Goal: Information Seeking & Learning: Learn about a topic

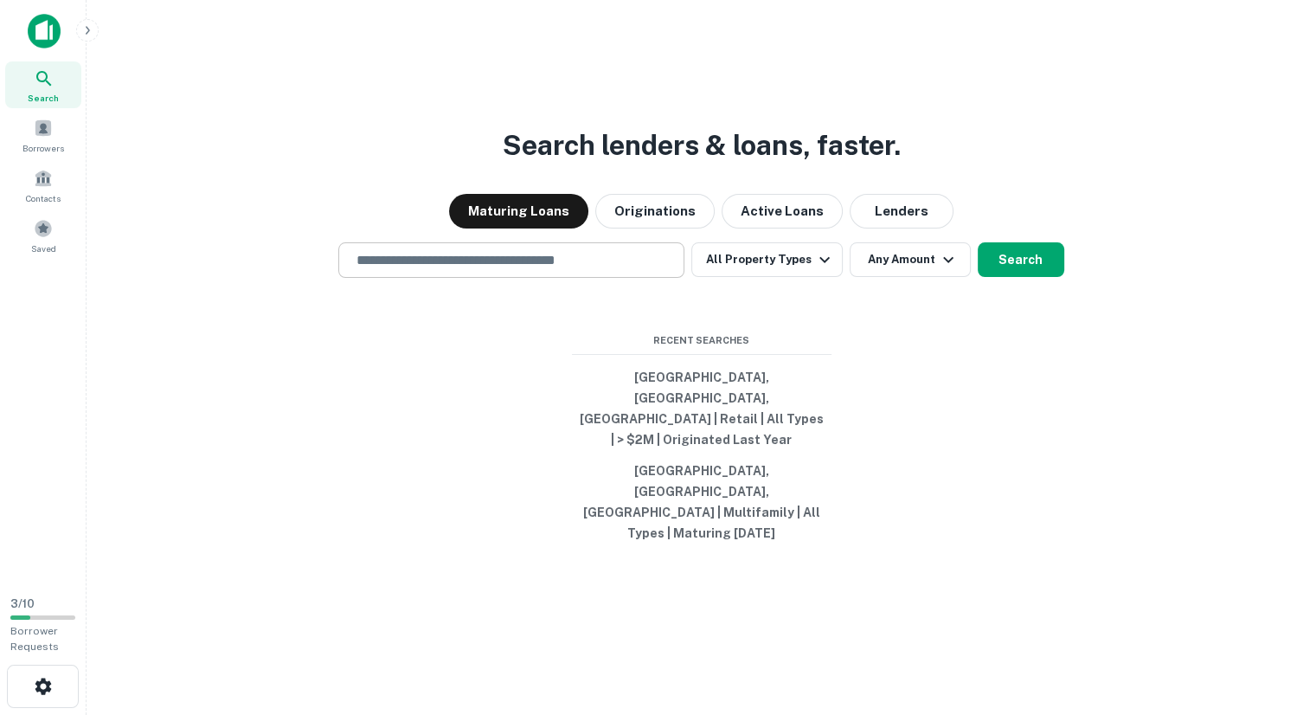
click at [435, 270] on input "text" at bounding box center [511, 260] width 330 height 20
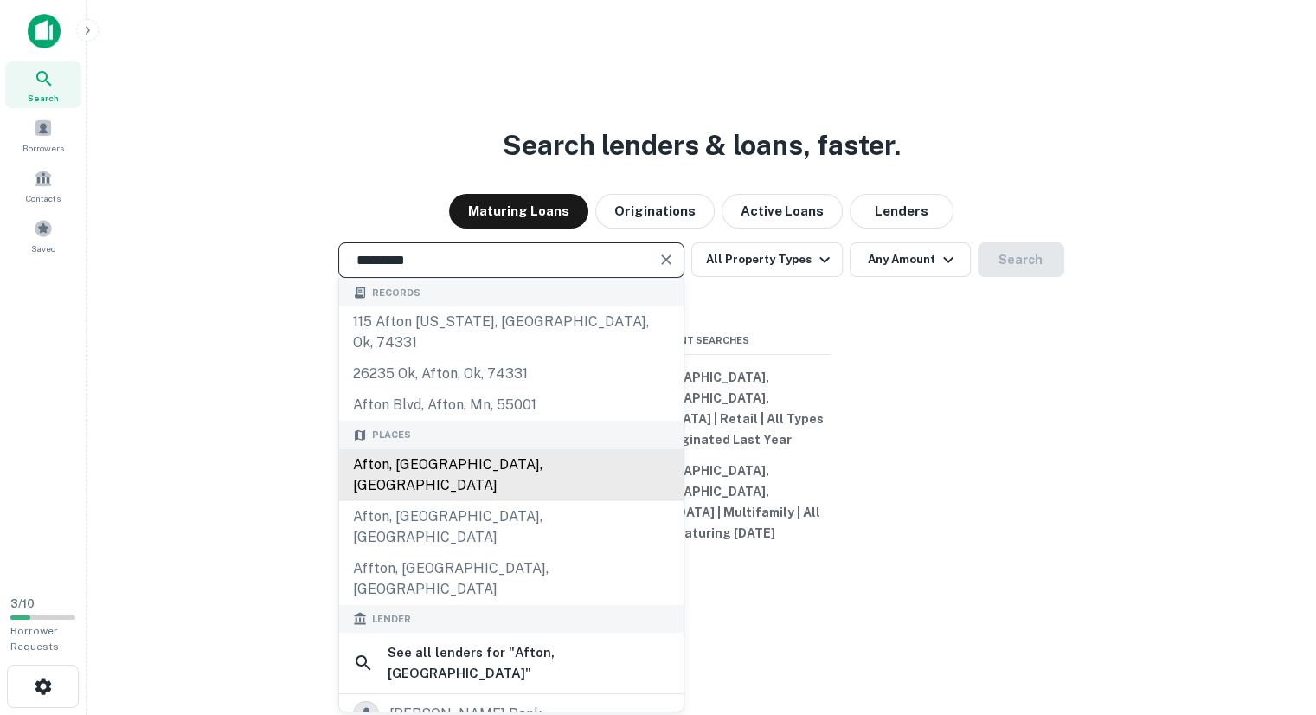
click at [405, 487] on div "Afton, [GEOGRAPHIC_DATA], [GEOGRAPHIC_DATA]" at bounding box center [511, 475] width 344 height 52
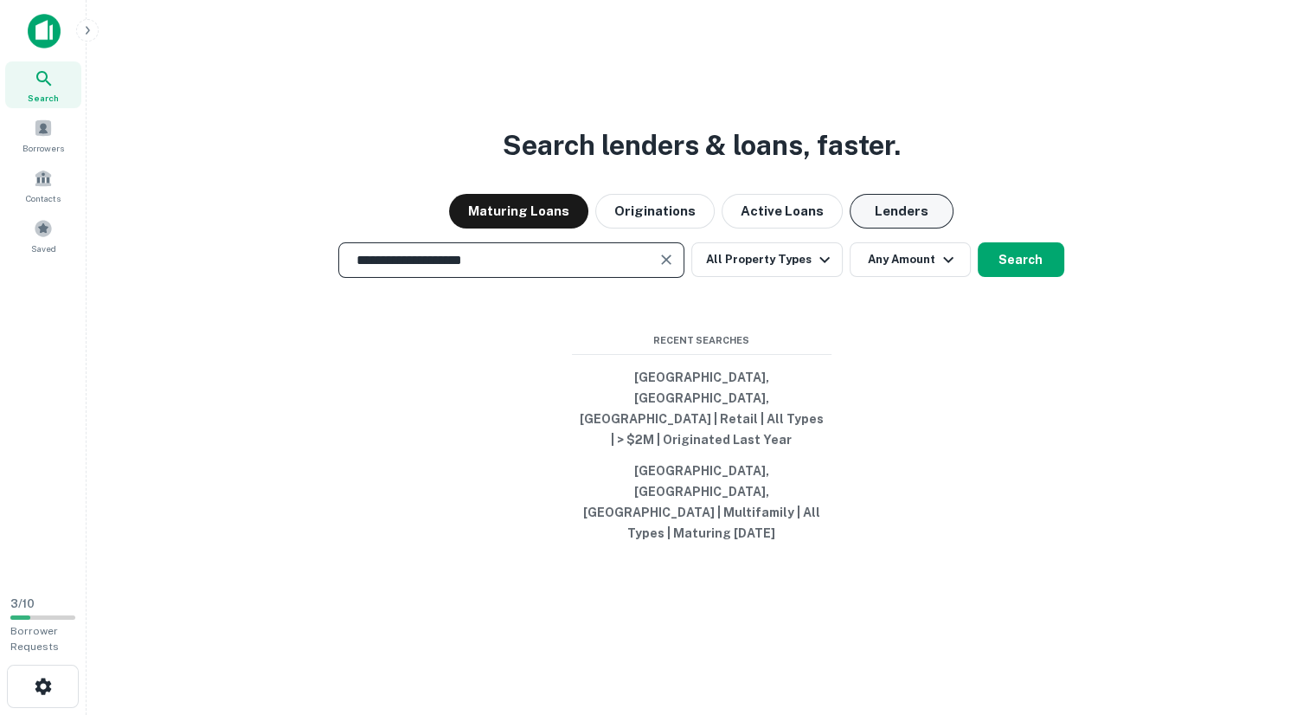
type input "**********"
click at [875, 228] on button "Lenders" at bounding box center [901, 211] width 104 height 35
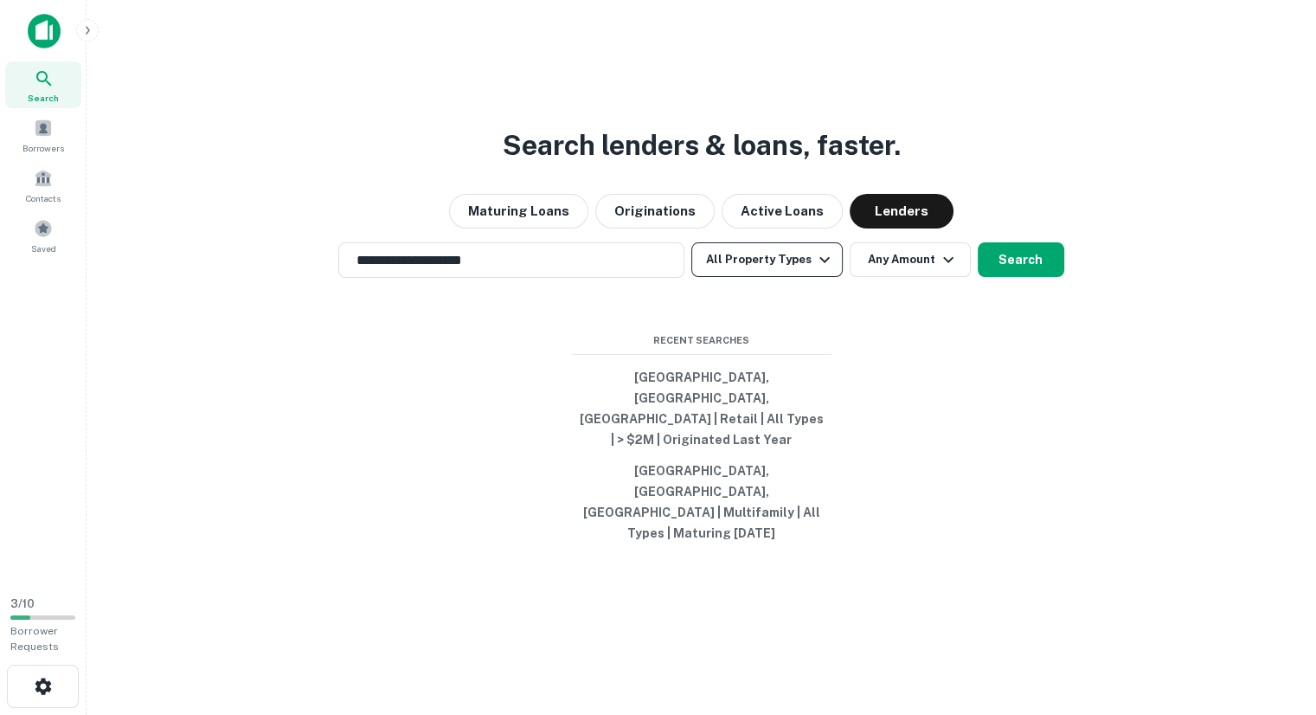
click at [807, 277] on button "All Property Types" at bounding box center [766, 259] width 151 height 35
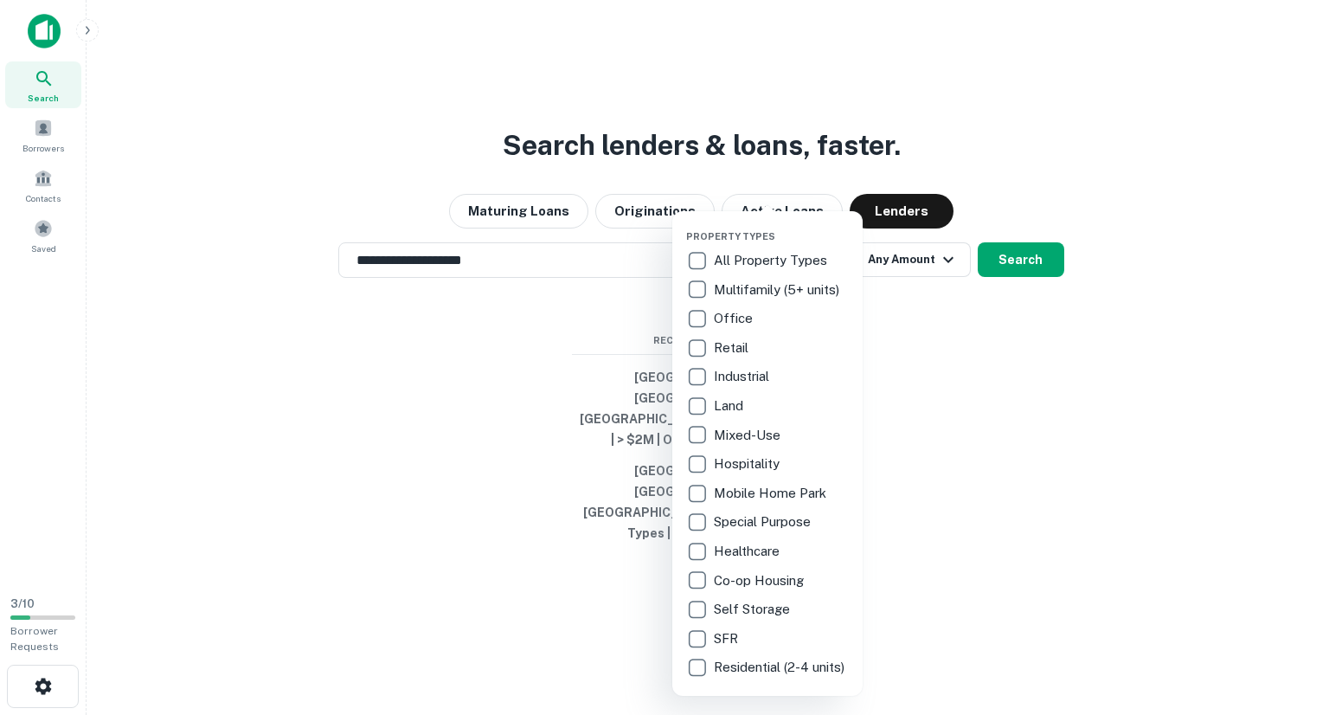
click at [727, 285] on p "Multifamily (5+ units)" at bounding box center [778, 289] width 129 height 21
click at [927, 299] on div at bounding box center [664, 357] width 1329 height 715
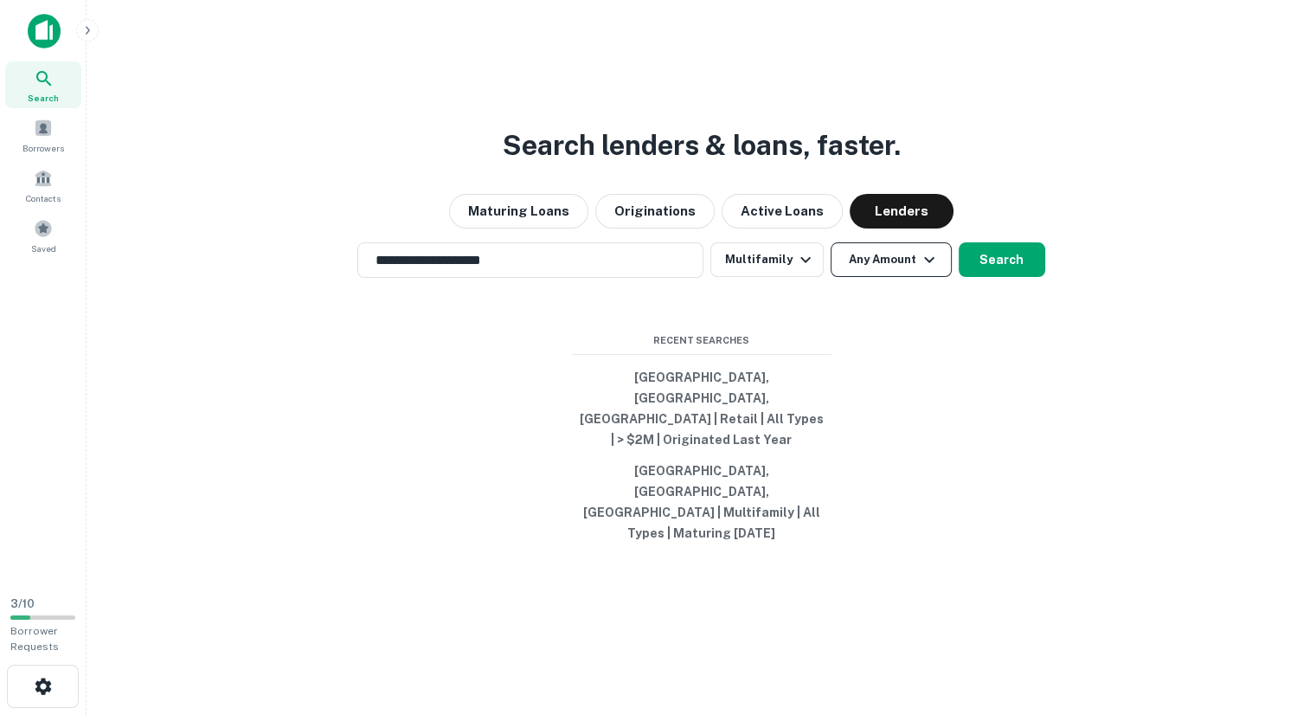
click at [926, 262] on icon "button" at bounding box center [929, 259] width 10 height 6
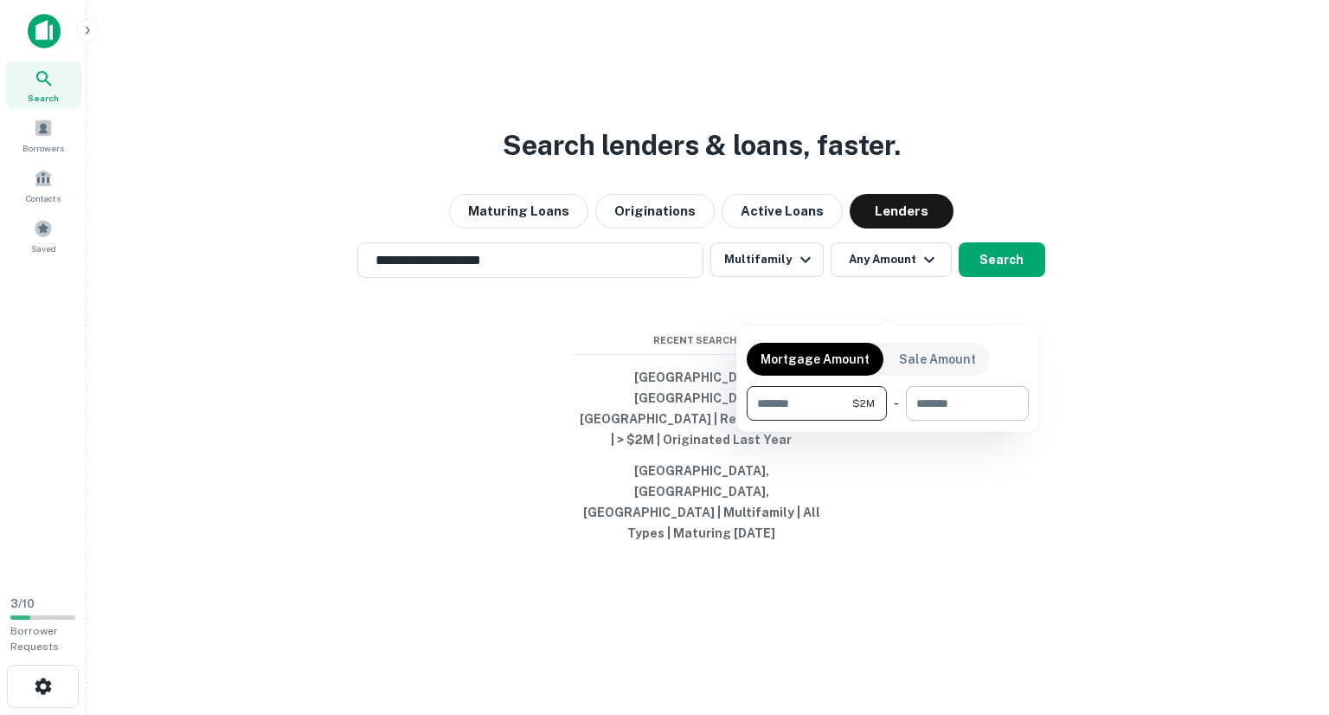
type input "*******"
click at [944, 407] on input "number" at bounding box center [961, 403] width 111 height 35
type input "*******"
click at [986, 299] on div at bounding box center [664, 357] width 1329 height 715
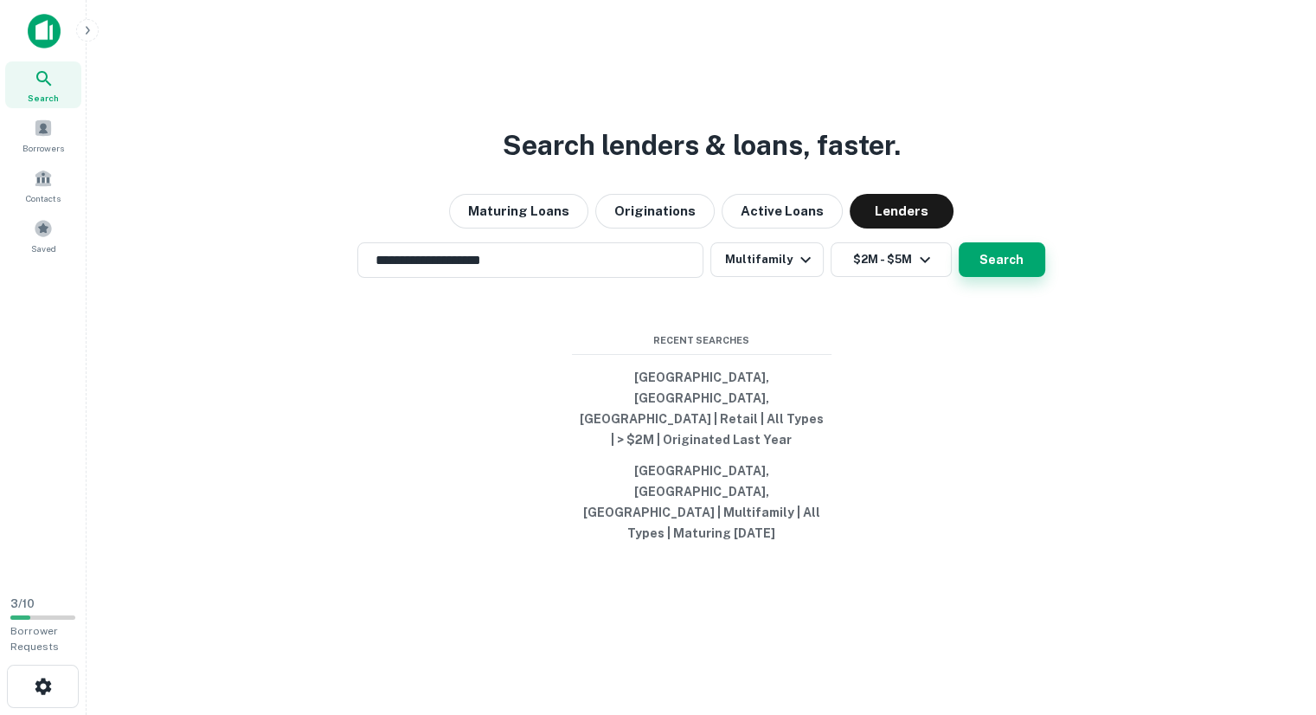
click at [991, 277] on button "Search" at bounding box center [1001, 259] width 87 height 35
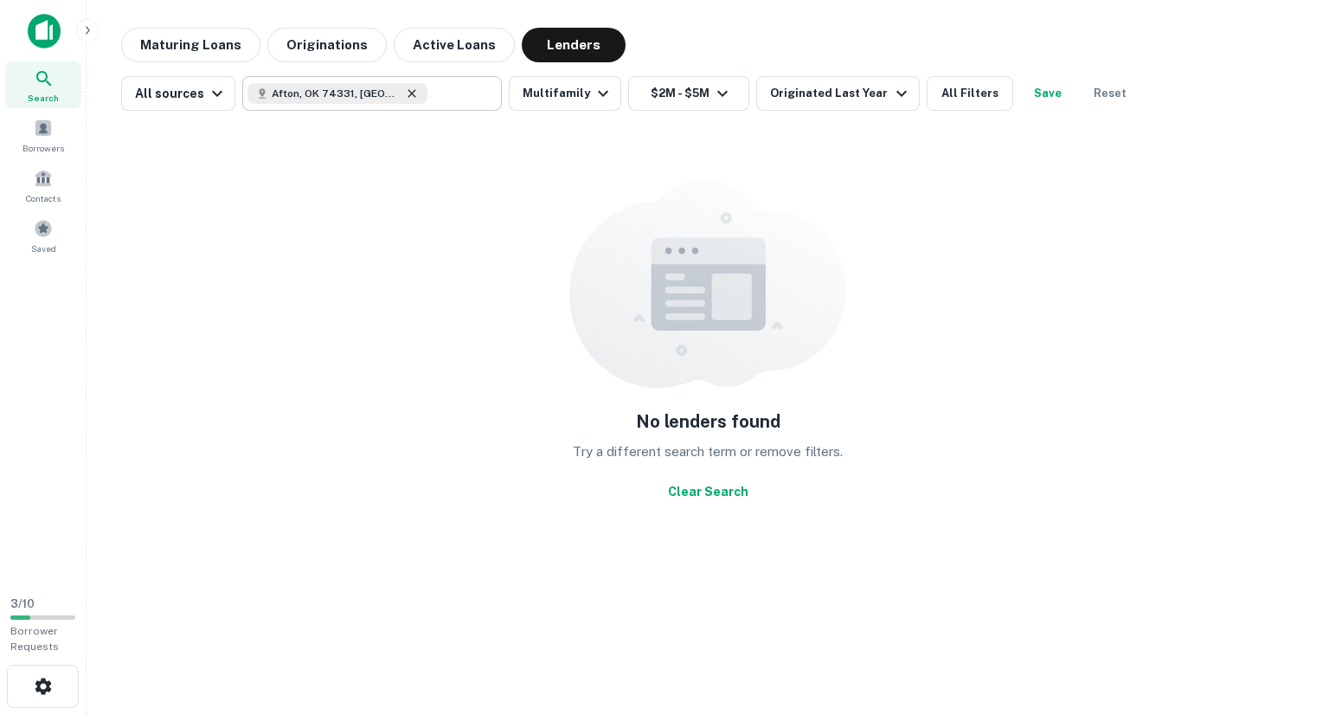
click at [405, 91] on icon at bounding box center [412, 94] width 14 height 14
type input "**********"
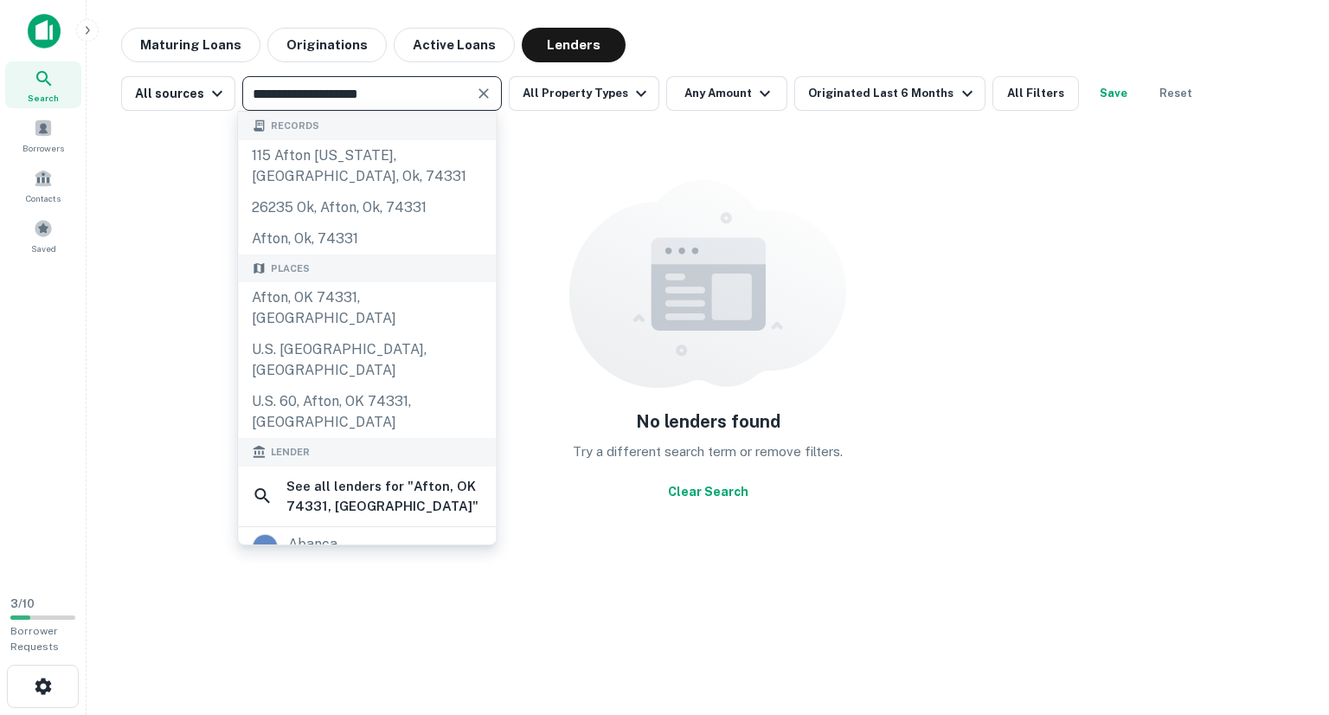
click at [481, 94] on icon "Clear" at bounding box center [483, 93] width 17 height 17
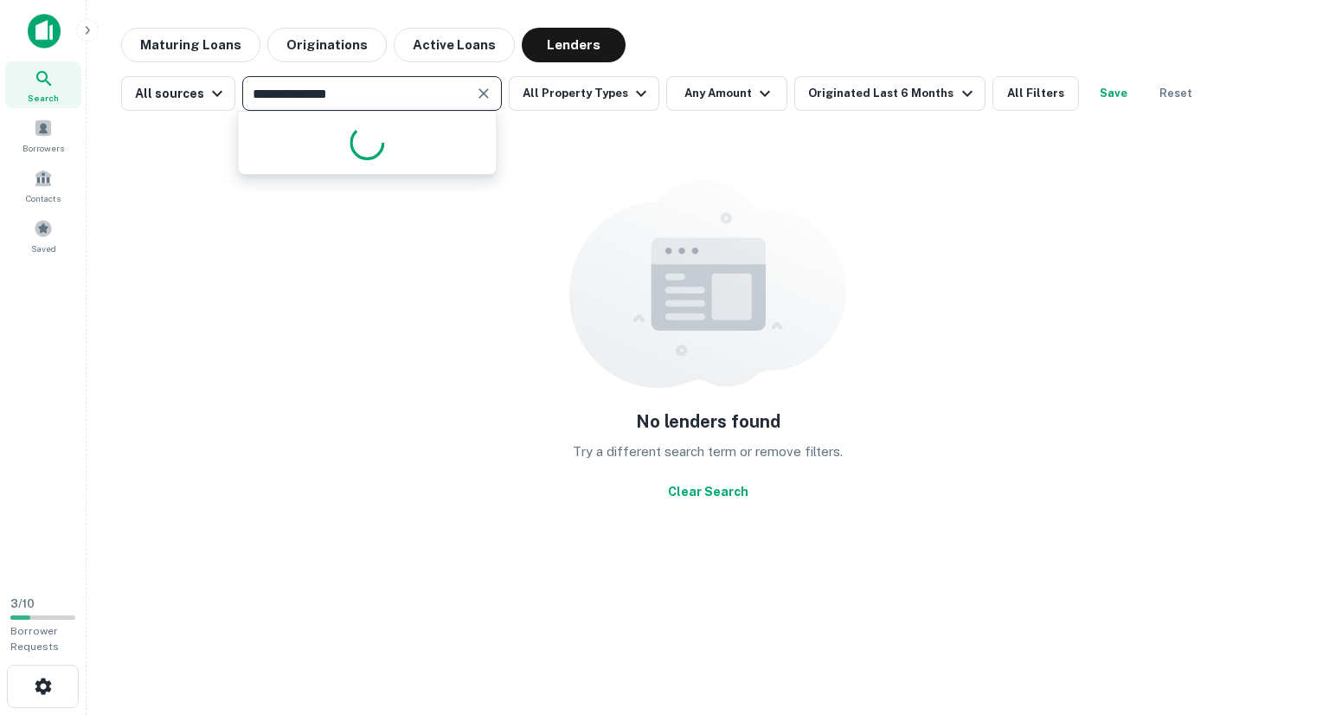
type input "**********"
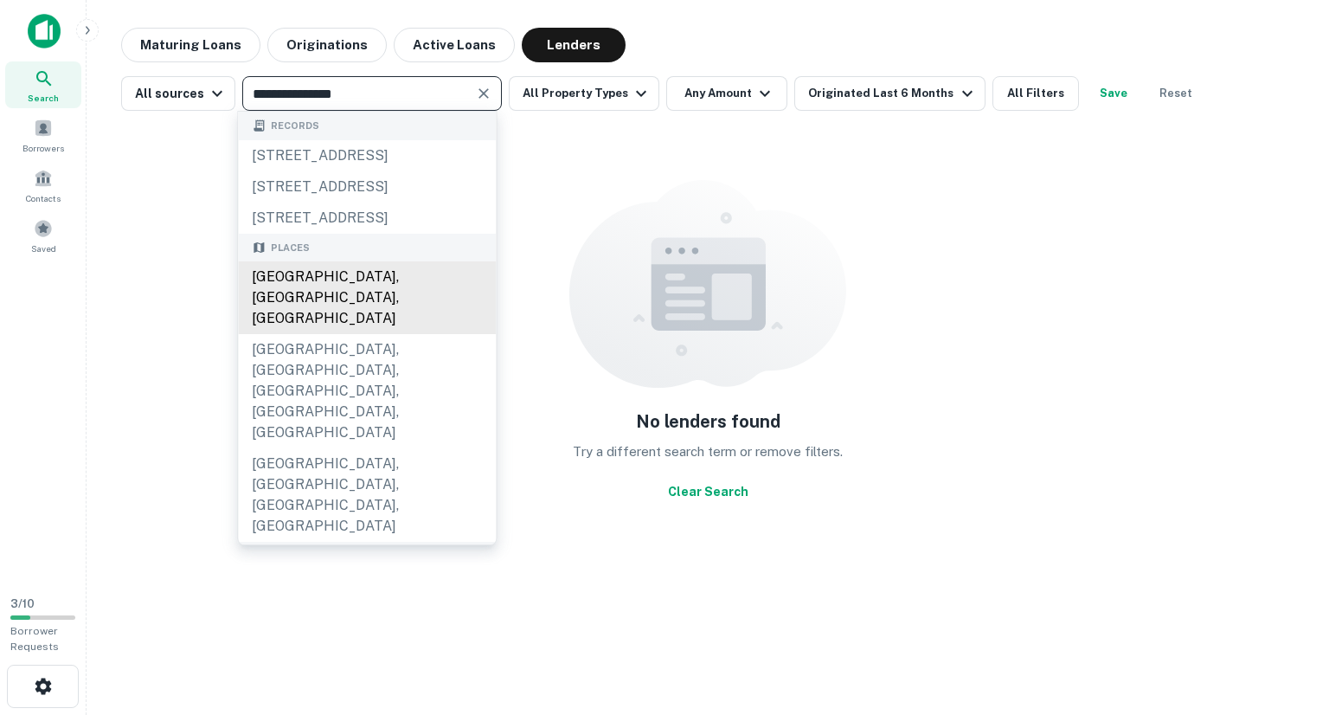
click at [358, 334] on div "Monkey Island, OK, USA" at bounding box center [367, 297] width 258 height 73
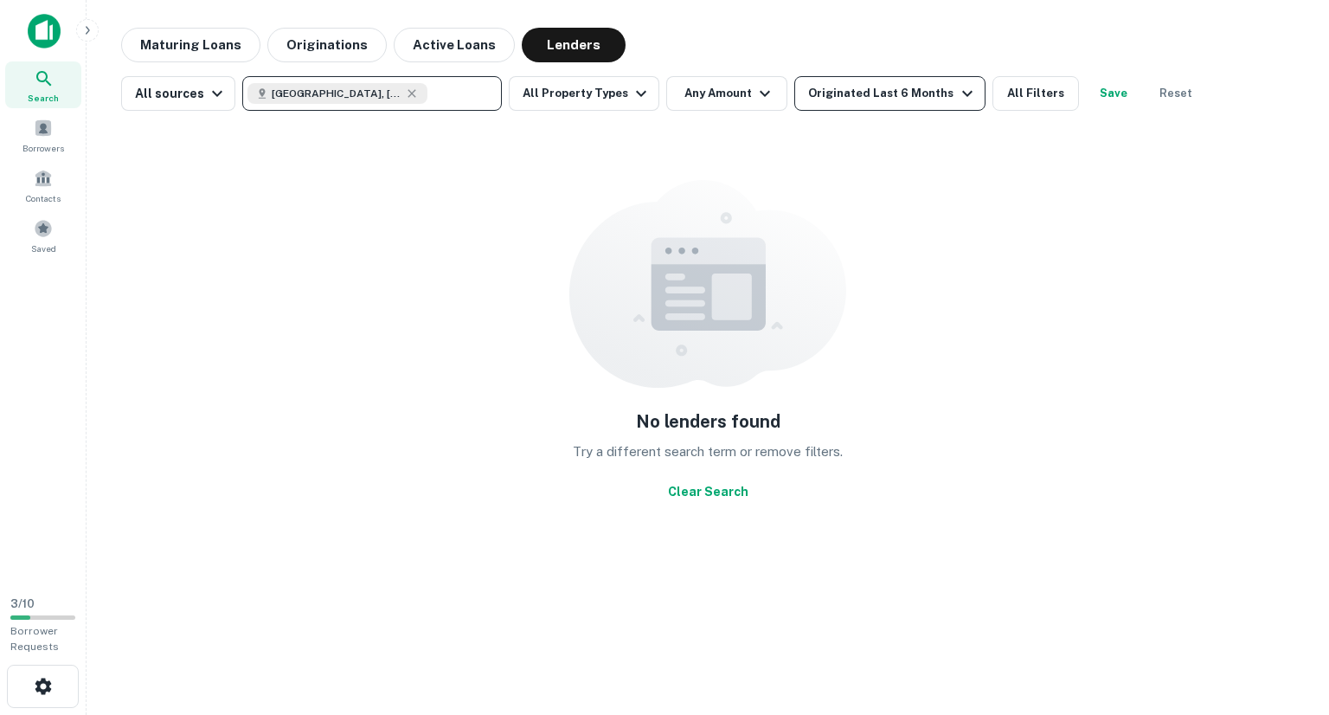
click at [862, 88] on div "Originated Last 6 Months" at bounding box center [892, 93] width 169 height 21
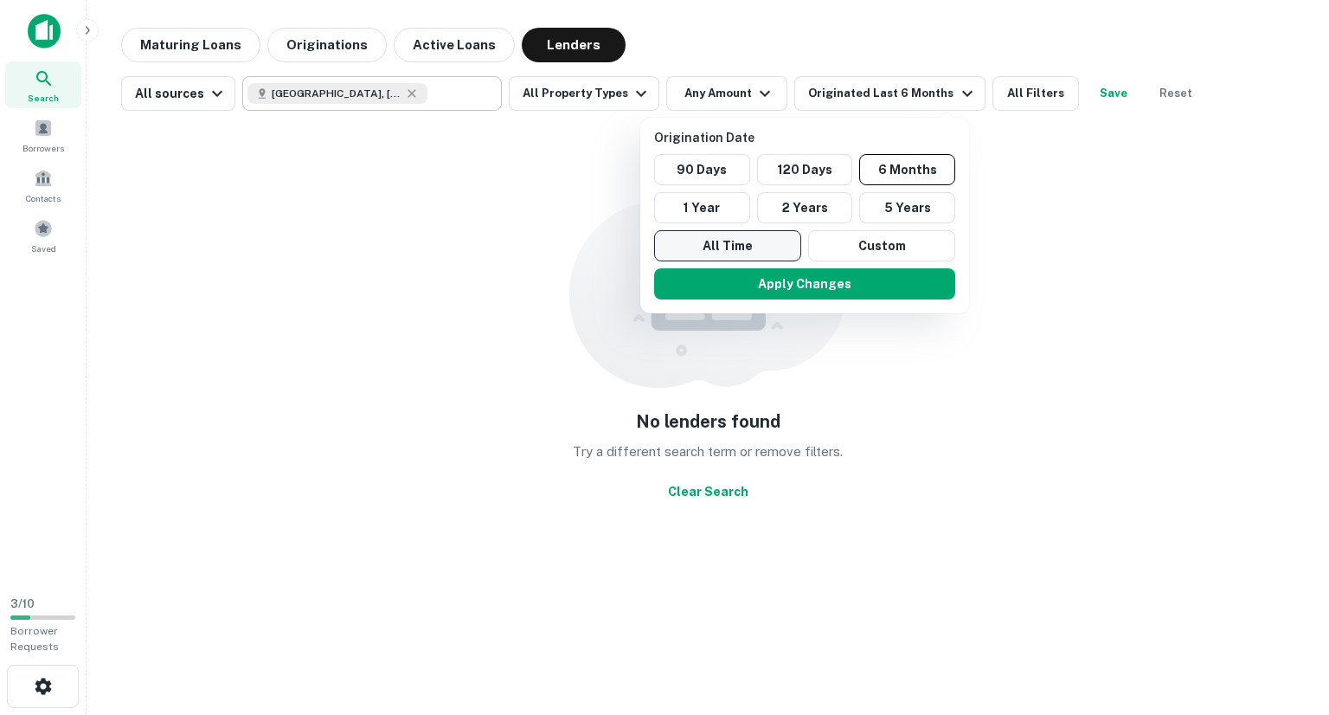
click at [788, 247] on button "All Time" at bounding box center [727, 245] width 147 height 31
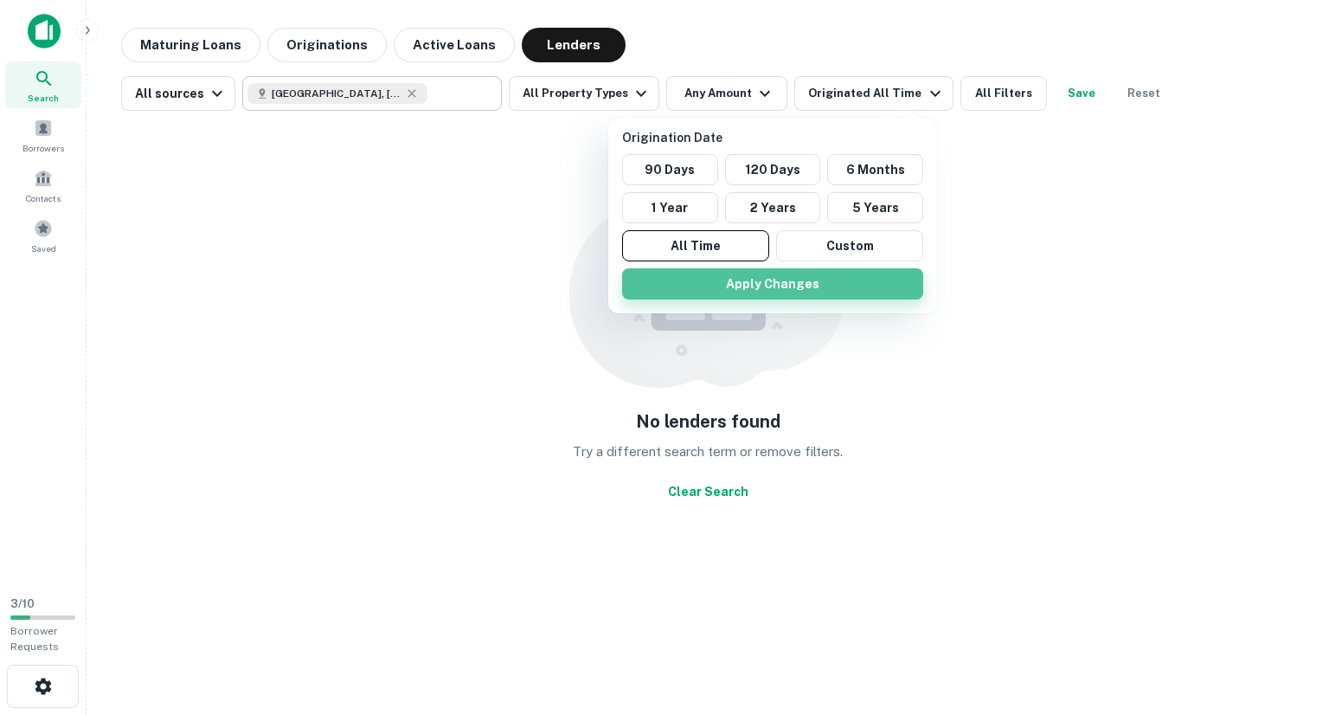
click at [779, 278] on button "Apply Changes" at bounding box center [772, 283] width 301 height 31
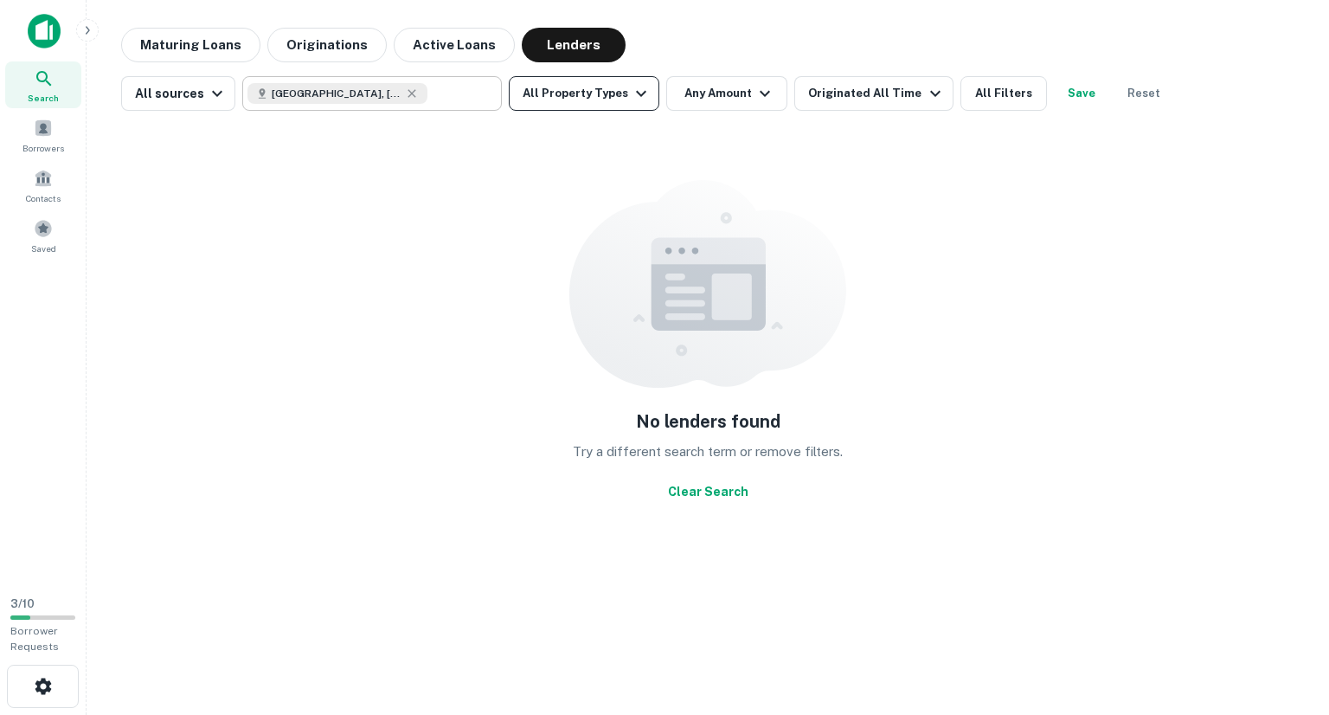
click at [599, 101] on button "All Property Types" at bounding box center [584, 93] width 151 height 35
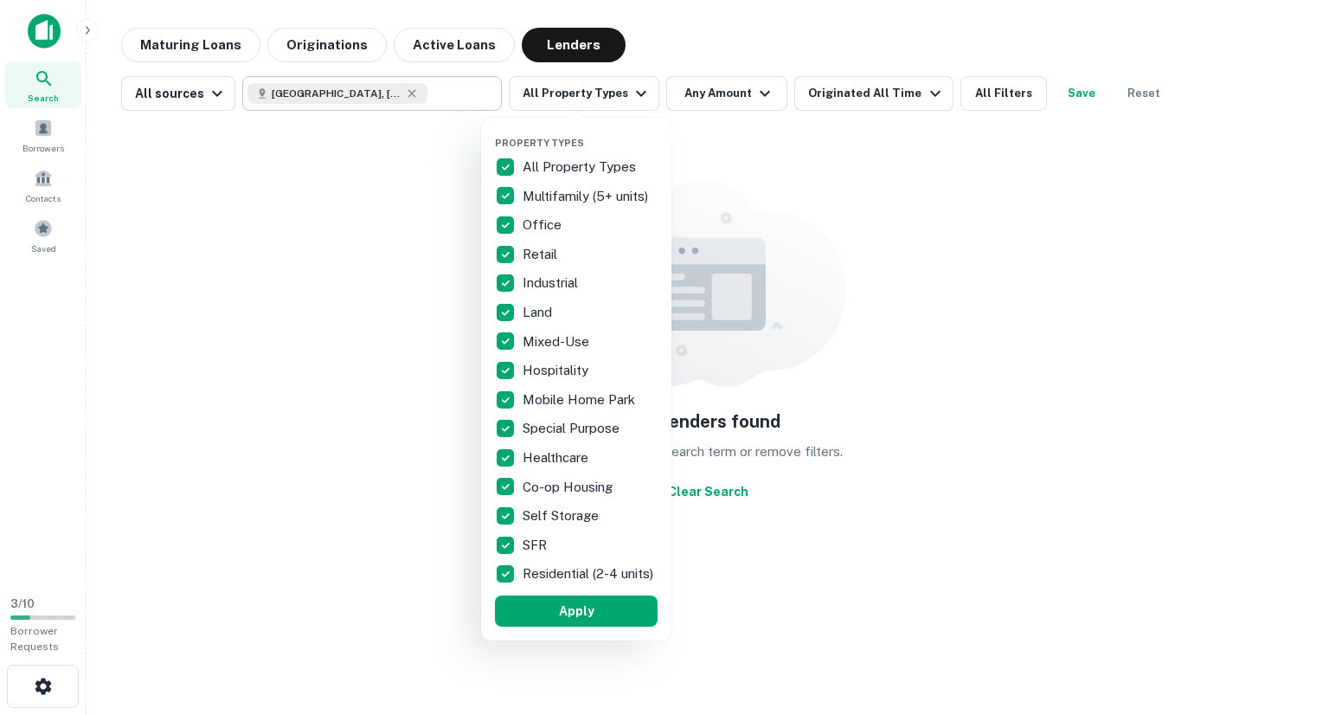
click at [540, 167] on p "All Property Types" at bounding box center [580, 167] width 117 height 21
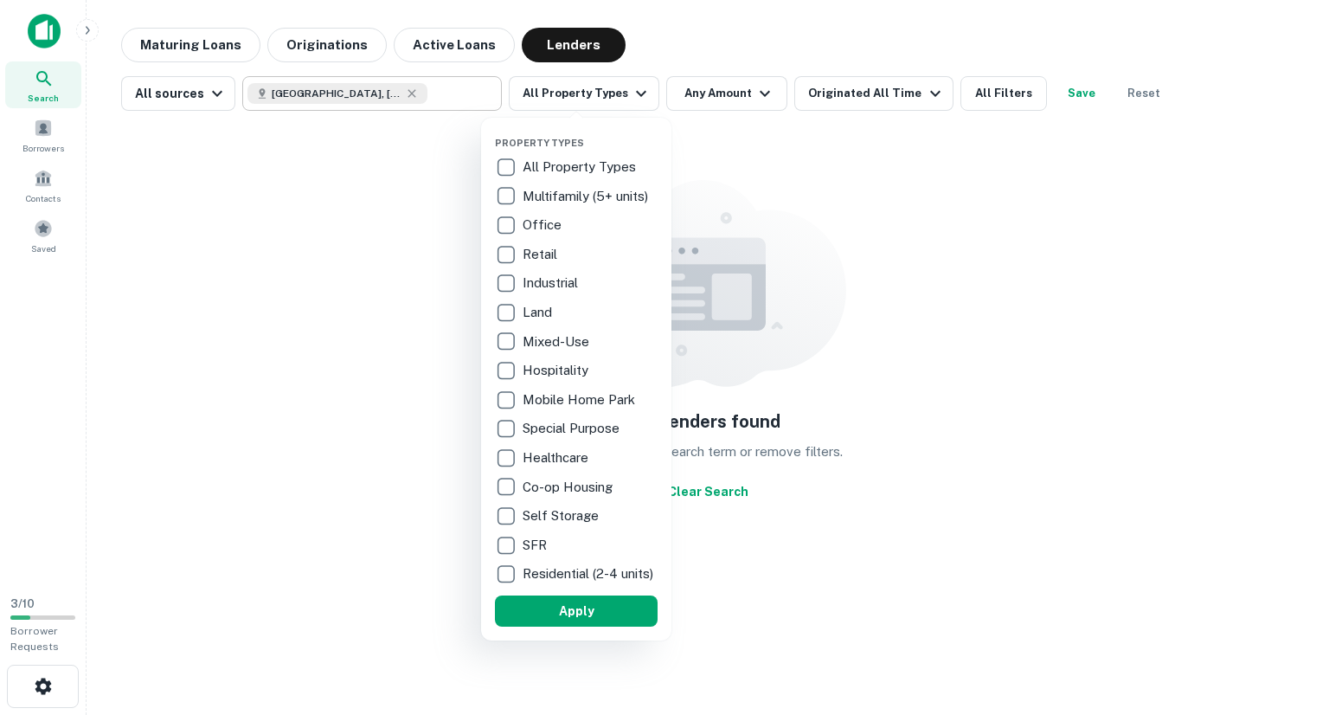
click at [529, 194] on p "Multifamily (5+ units)" at bounding box center [586, 196] width 129 height 21
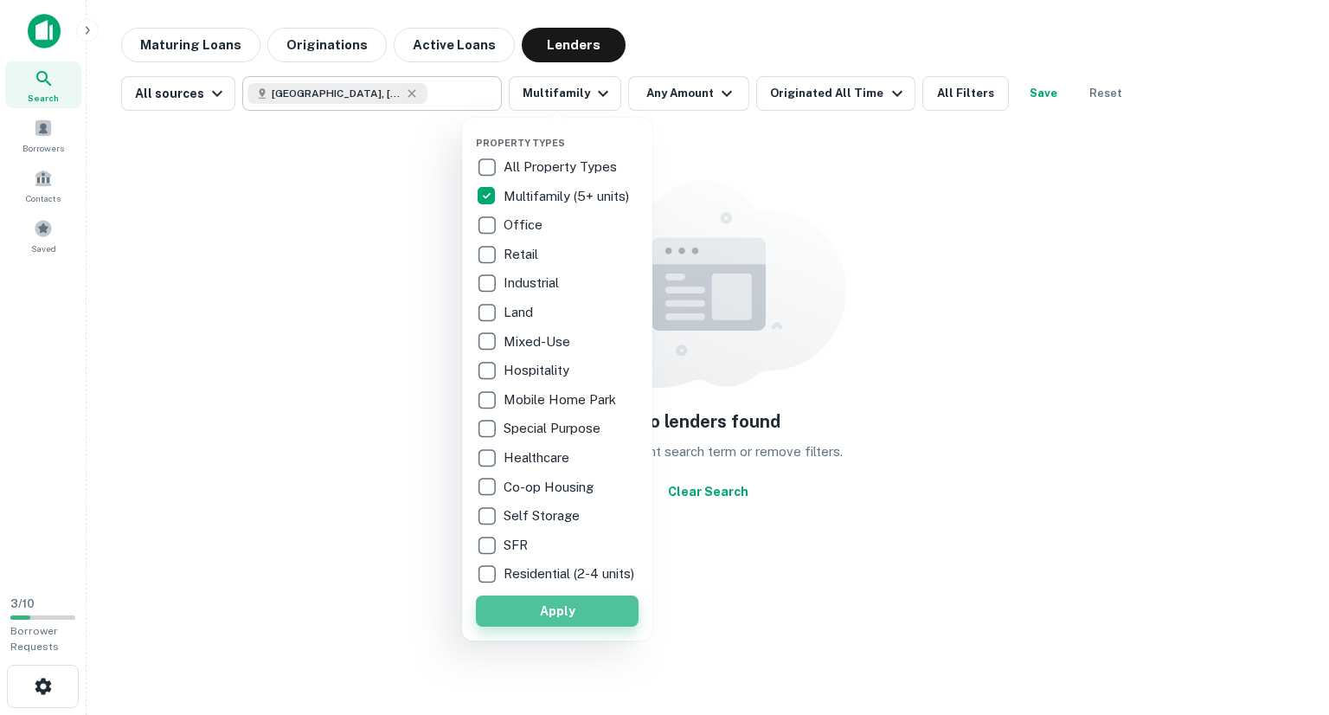
click at [545, 623] on button "Apply" at bounding box center [557, 610] width 163 height 31
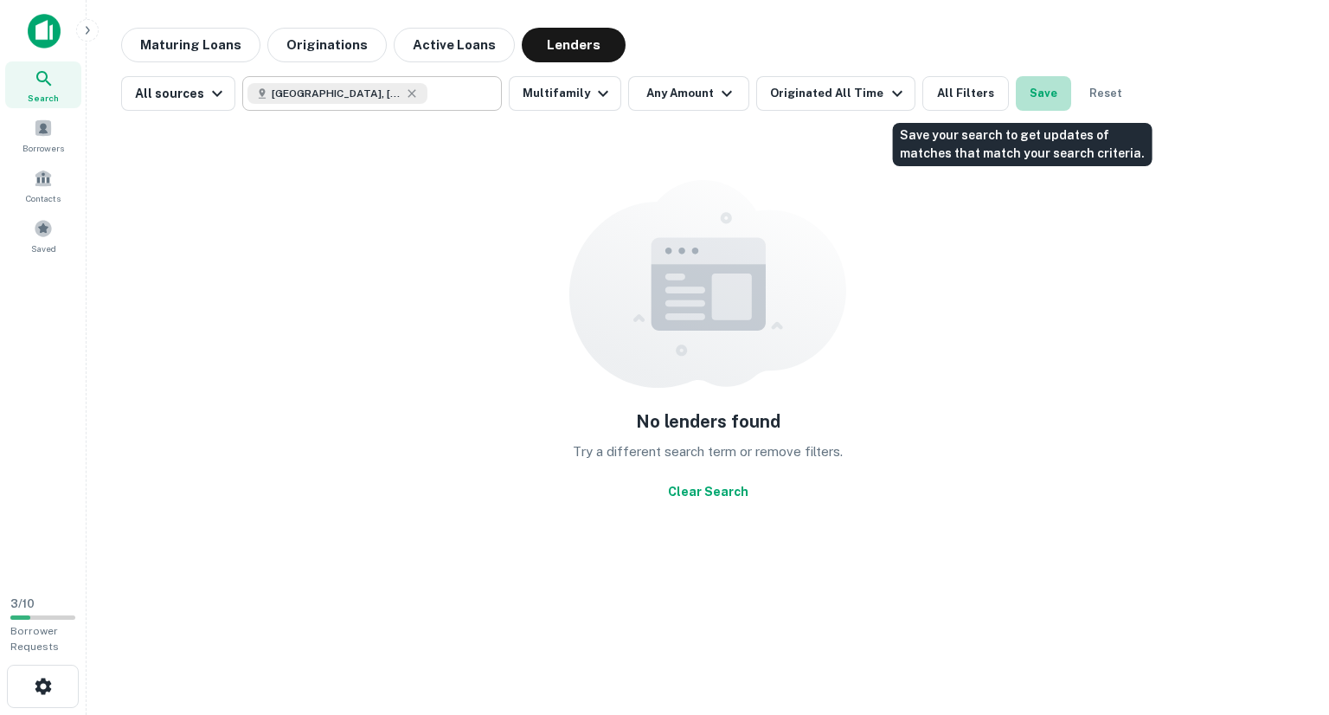
click at [1022, 92] on button "Save" at bounding box center [1043, 93] width 55 height 35
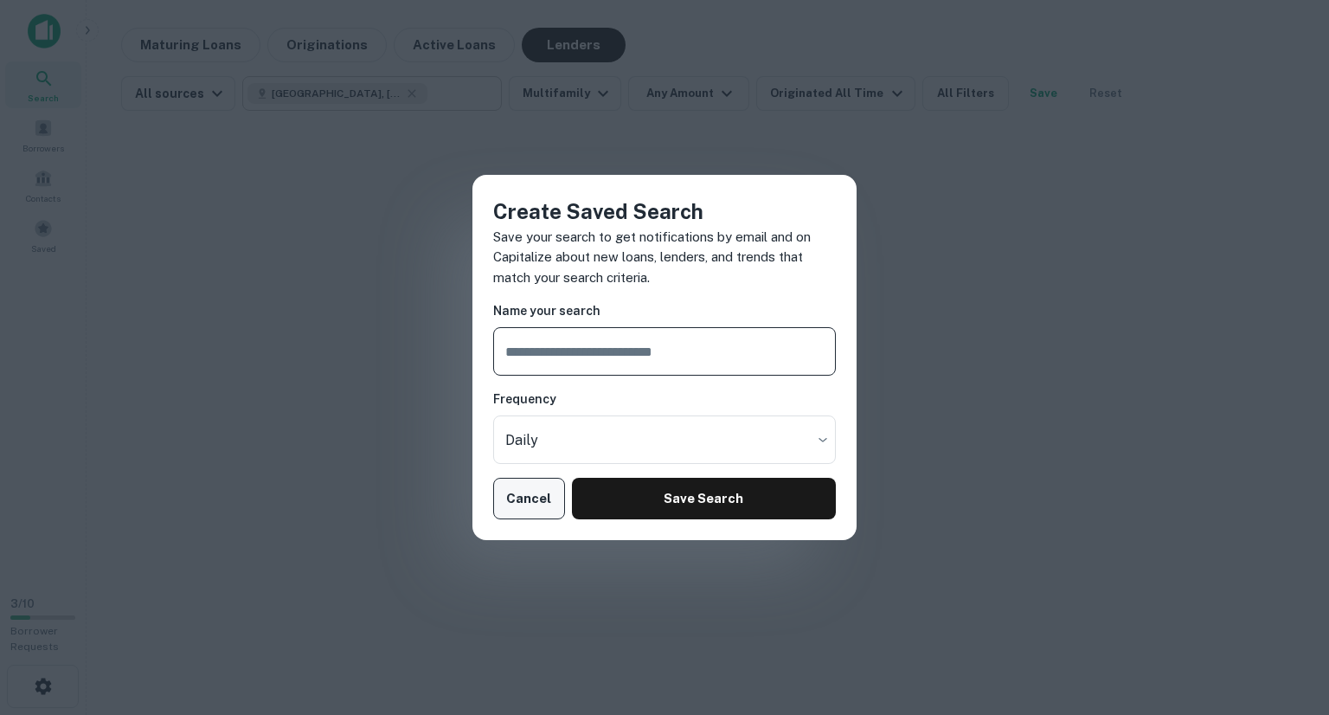
click at [537, 499] on button "Cancel" at bounding box center [529, 498] width 72 height 42
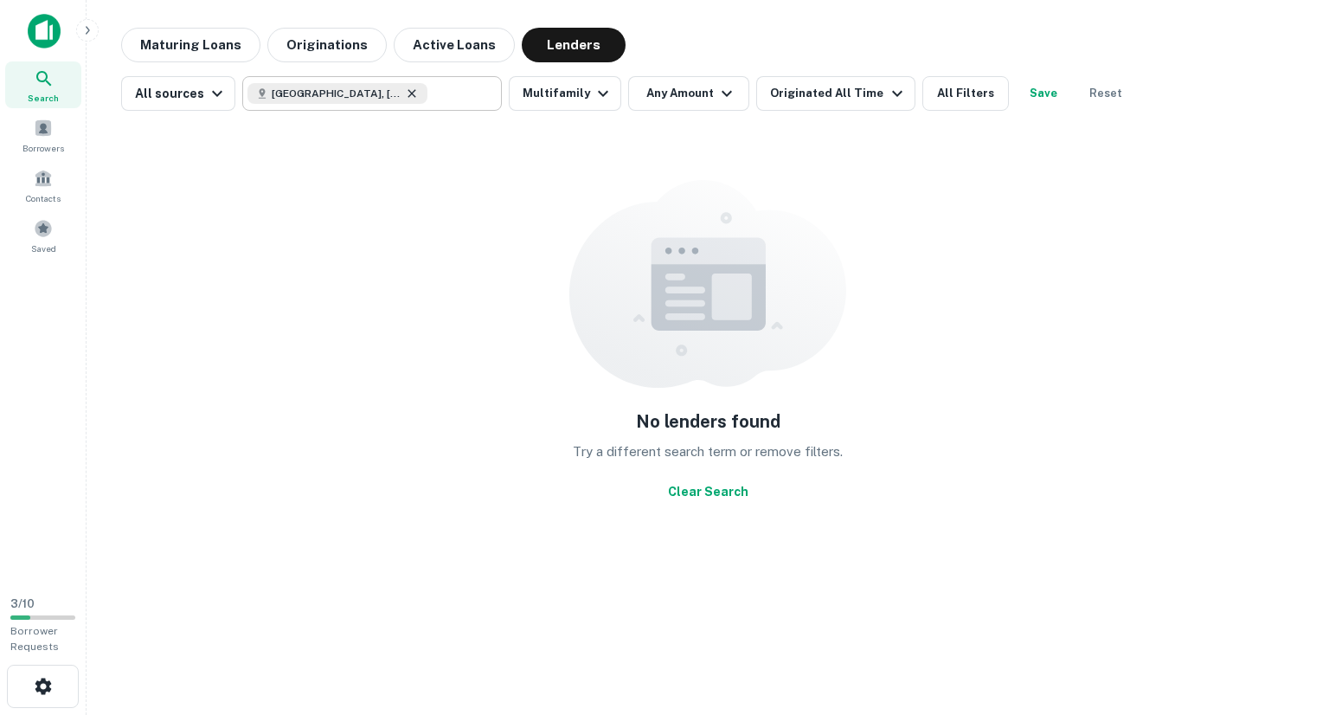
click at [408, 93] on icon at bounding box center [412, 94] width 14 height 14
type input "**********"
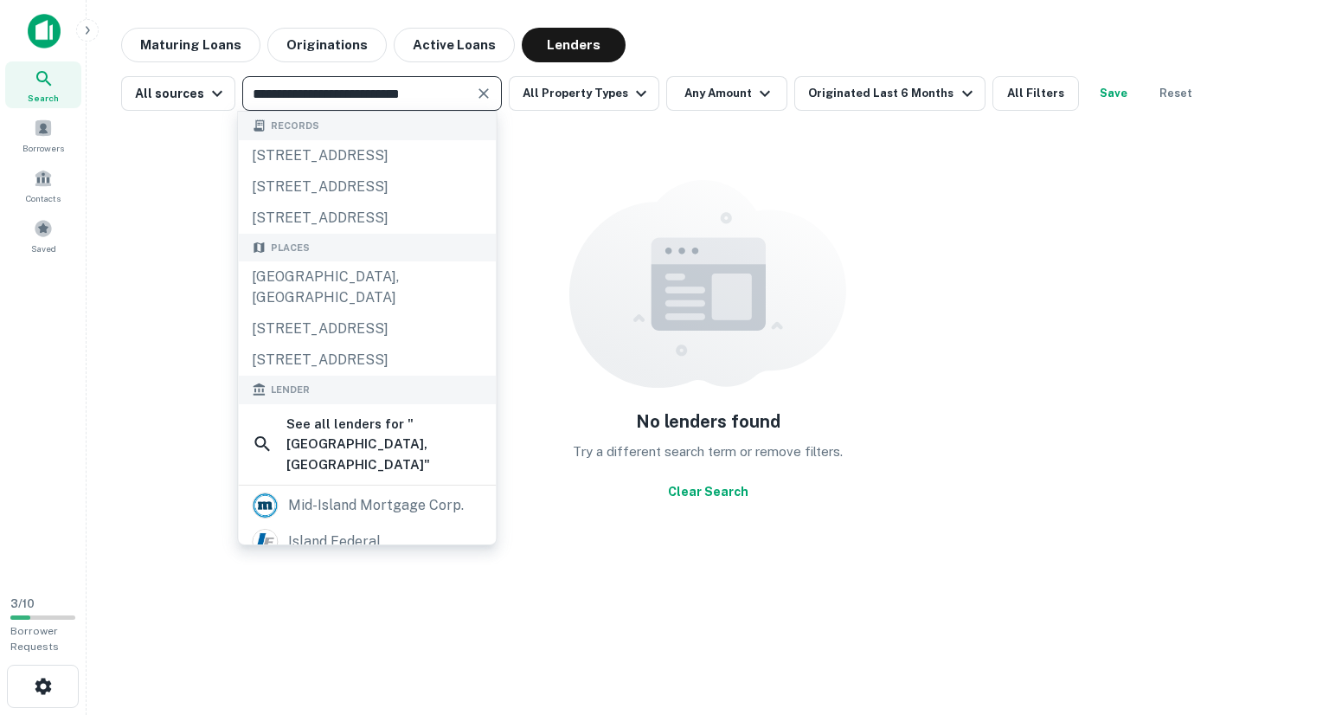
click at [478, 98] on icon "Clear" at bounding box center [483, 93] width 10 height 10
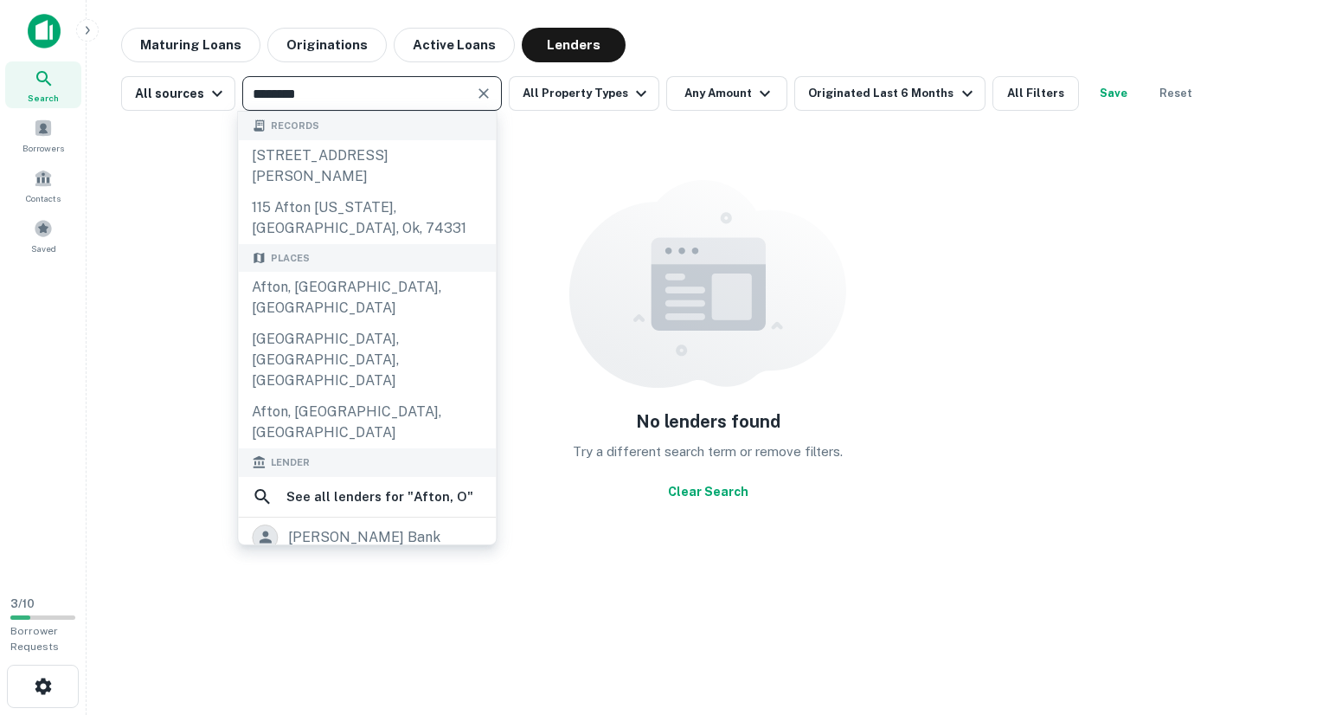
type input "*********"
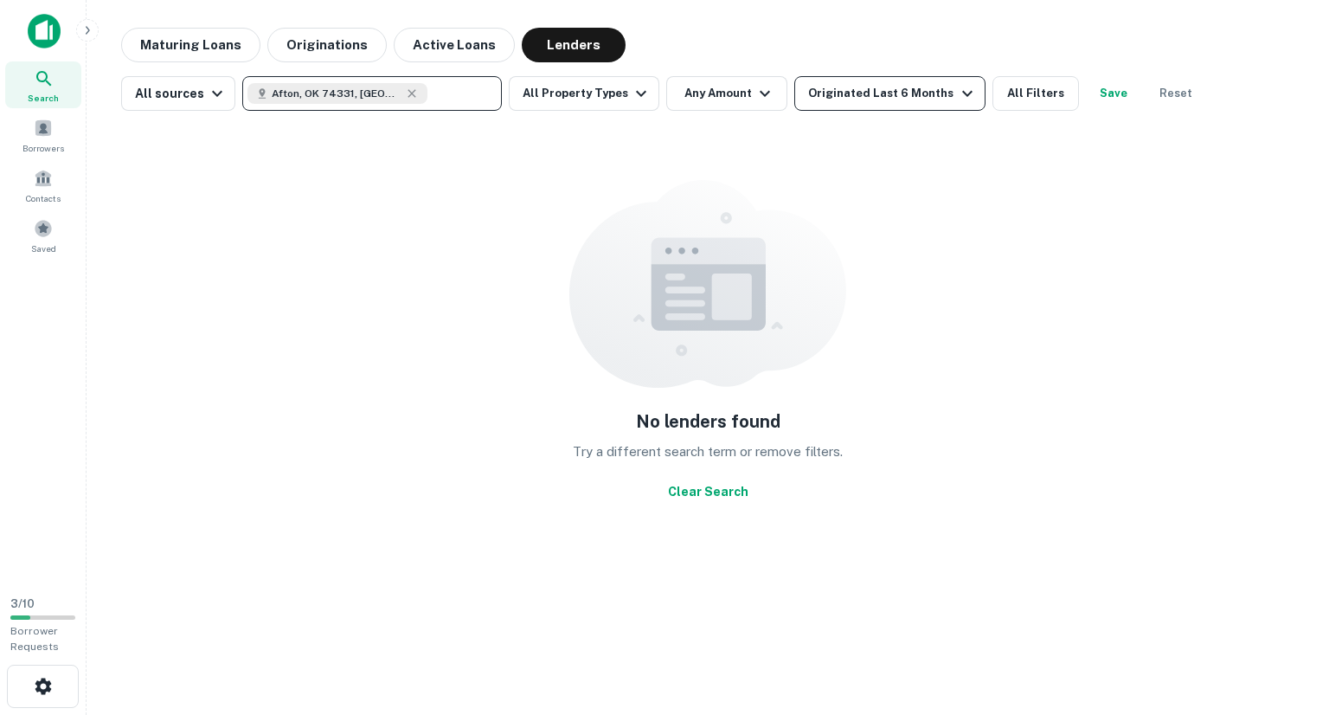
click at [817, 98] on div "Originated Last 6 Months" at bounding box center [892, 93] width 169 height 21
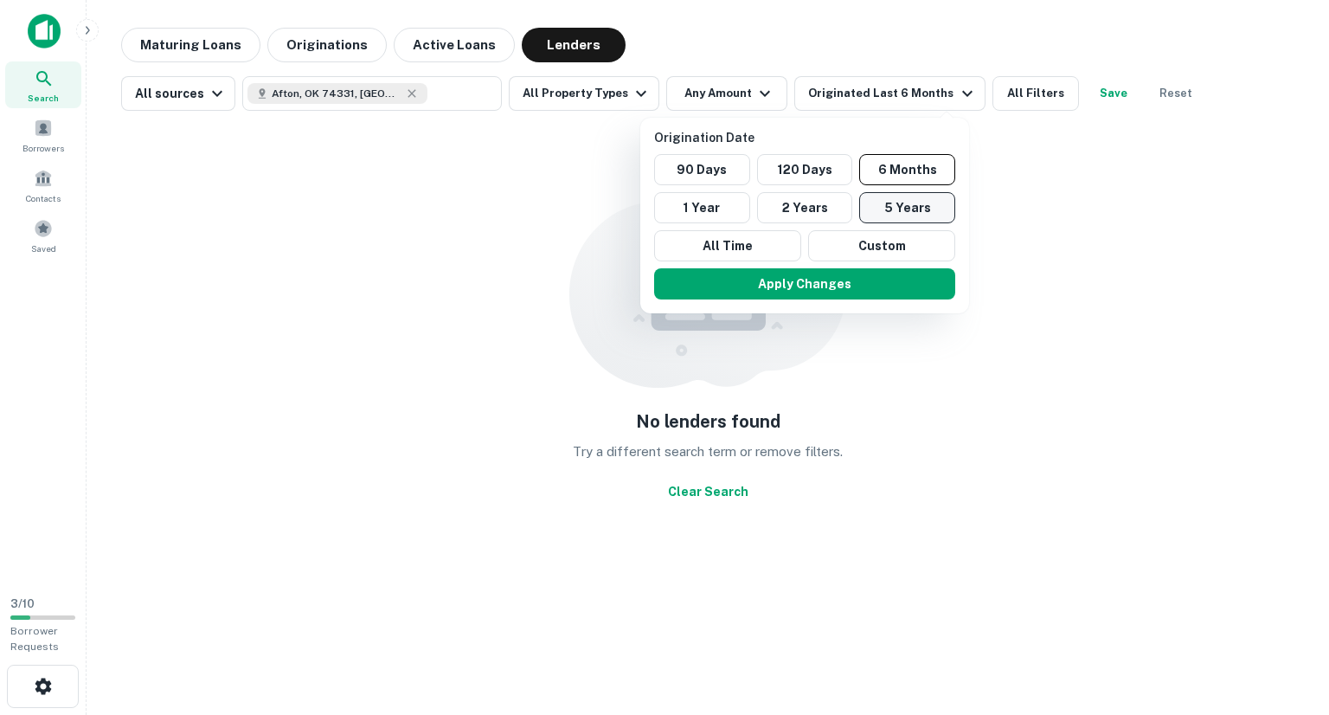
click at [872, 202] on button "5 Years" at bounding box center [907, 207] width 96 height 31
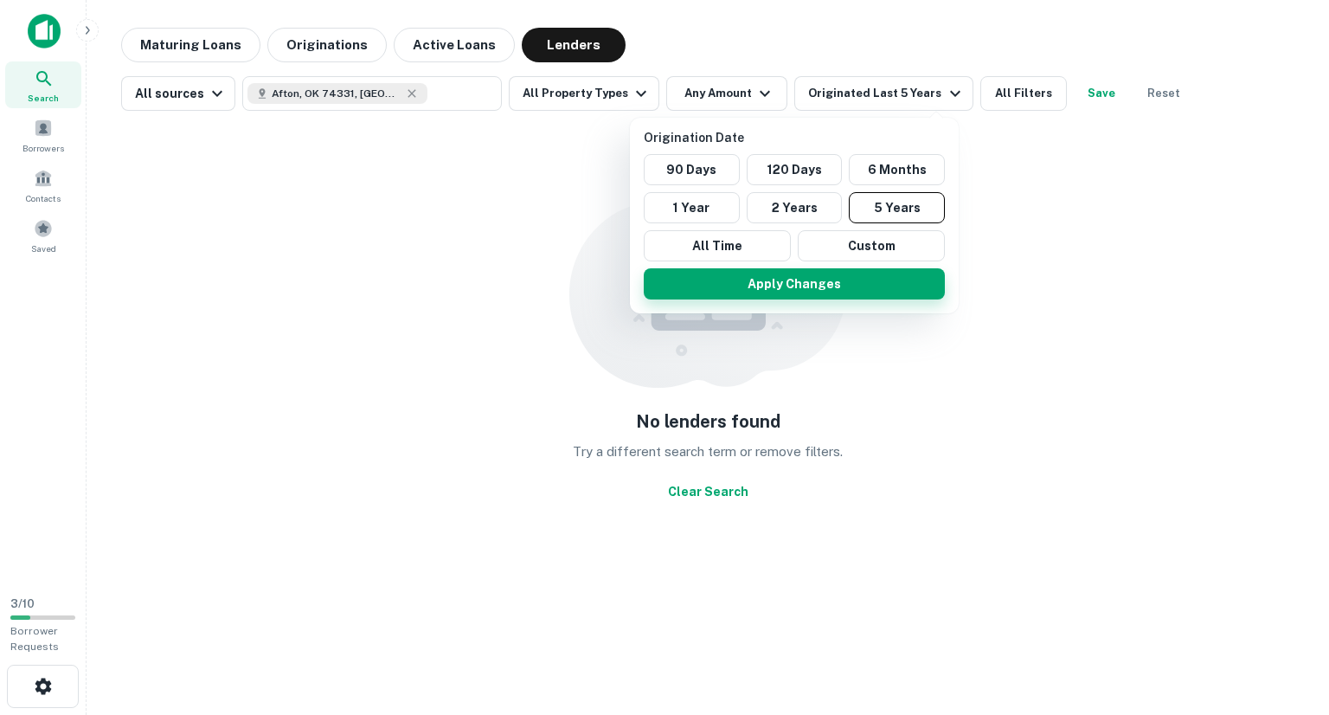
click at [792, 277] on button "Apply Changes" at bounding box center [794, 283] width 301 height 31
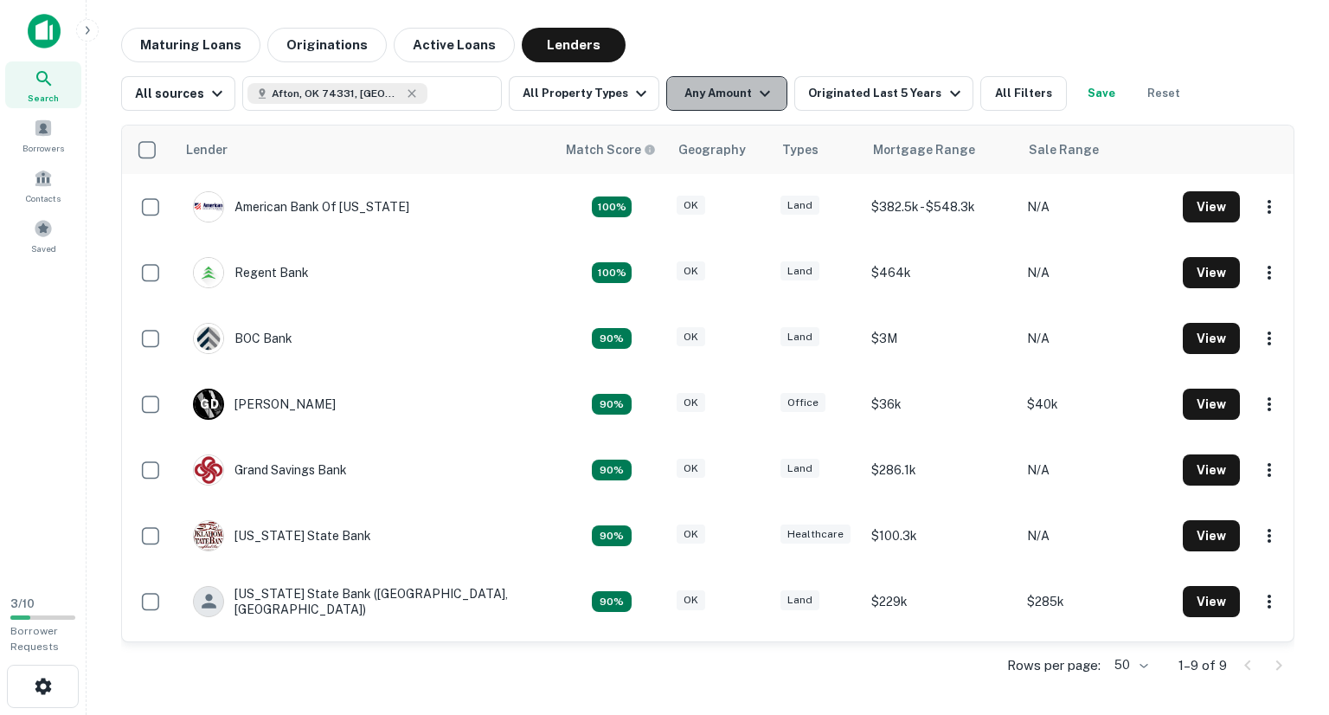
click at [744, 106] on button "Any Amount" at bounding box center [726, 93] width 121 height 35
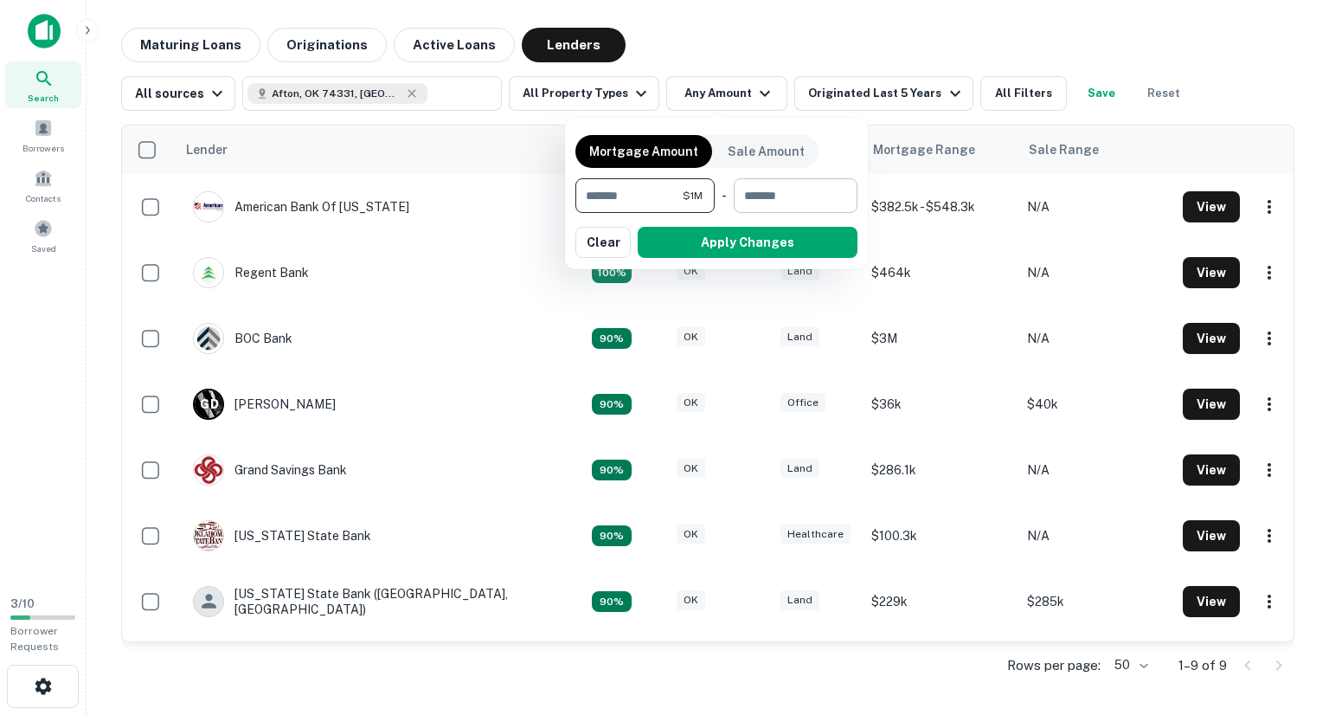
type input "*******"
click at [750, 189] on input "number" at bounding box center [790, 195] width 112 height 35
type input "*******"
click at [761, 252] on button "Apply Changes" at bounding box center [748, 242] width 220 height 31
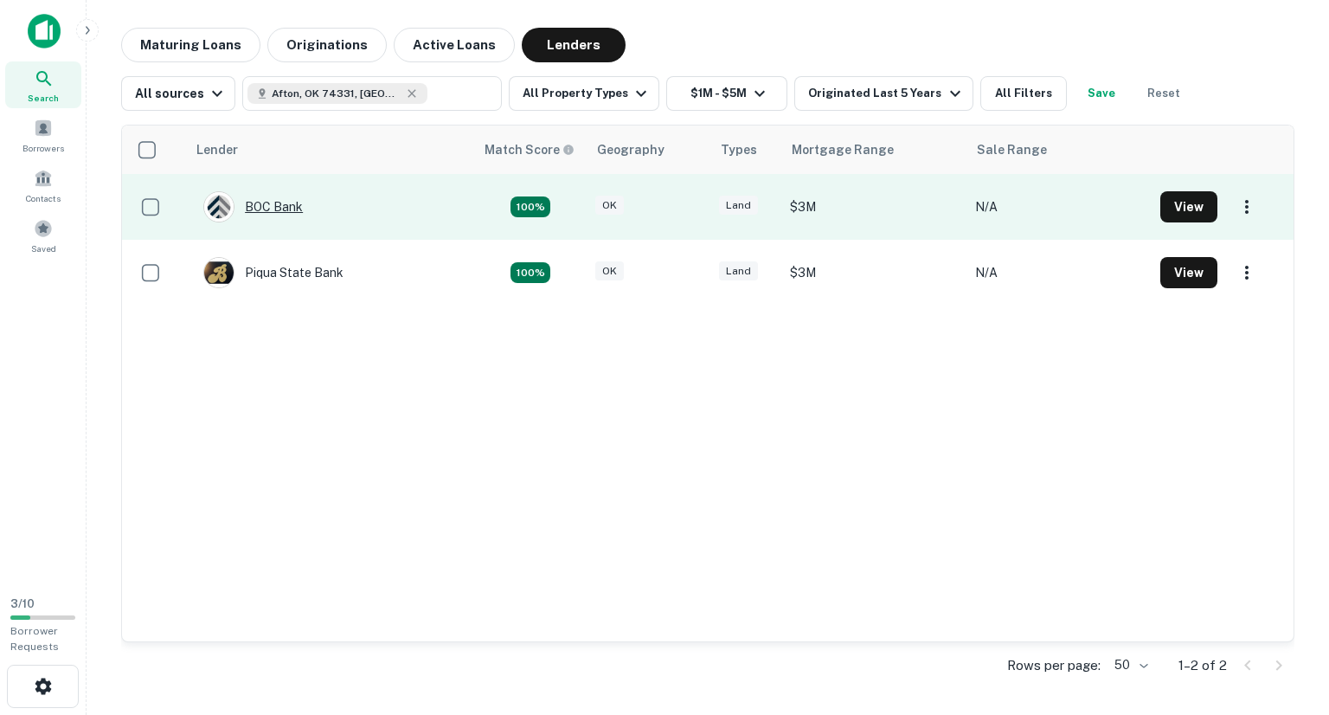
click at [275, 206] on div "BOC Bank" at bounding box center [252, 206] width 99 height 31
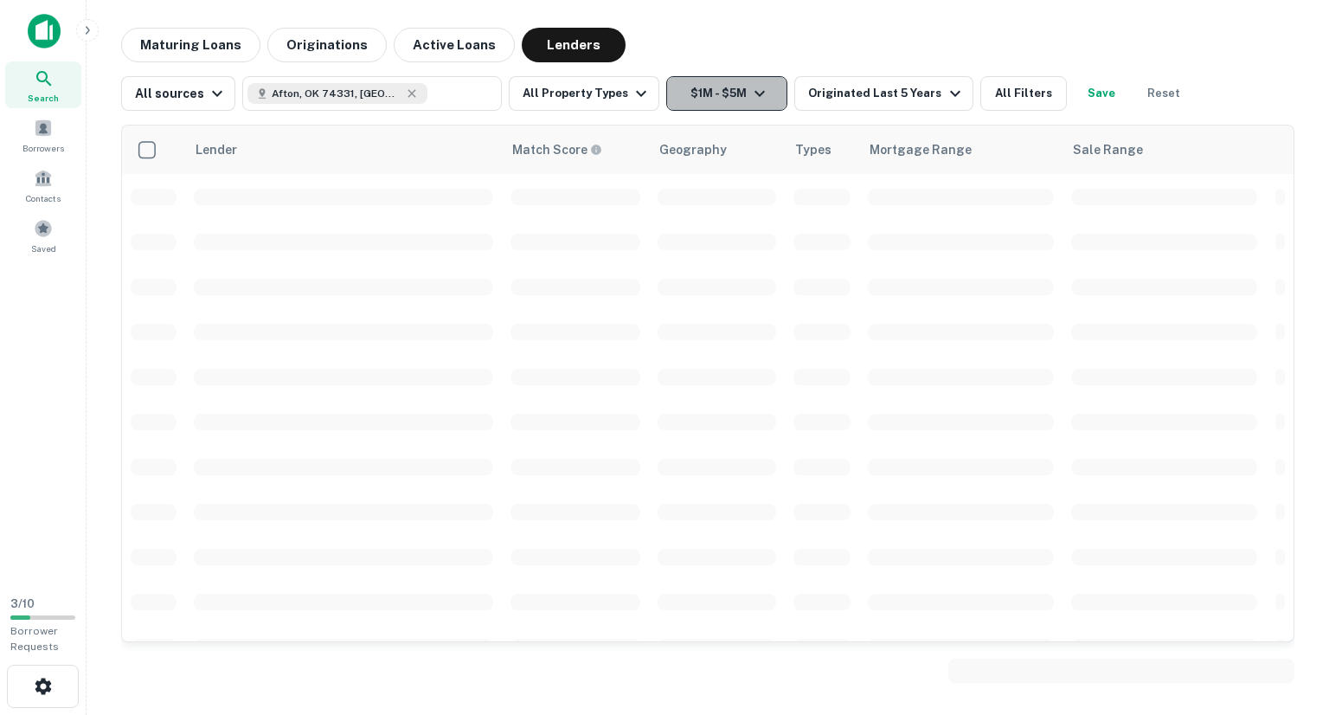
click at [747, 106] on button "$1M - $5M" at bounding box center [726, 93] width 121 height 35
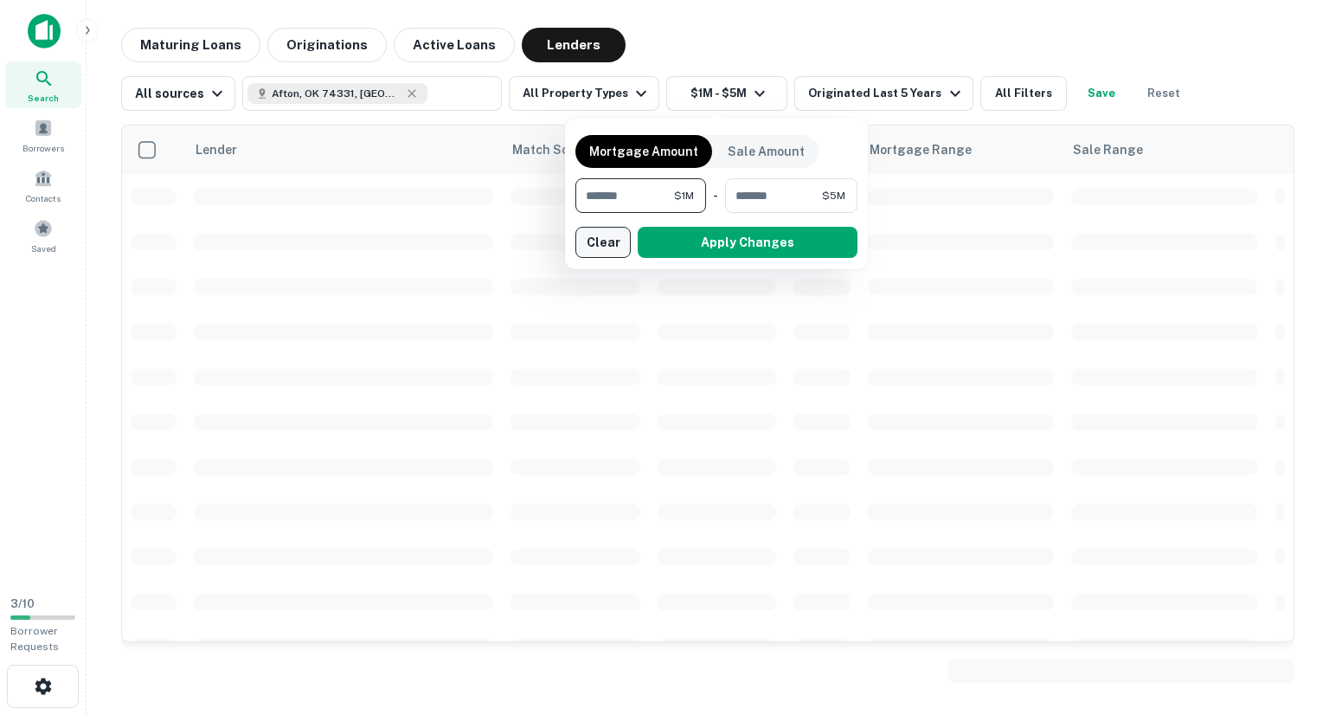
click at [595, 244] on button "Clear" at bounding box center [602, 242] width 55 height 31
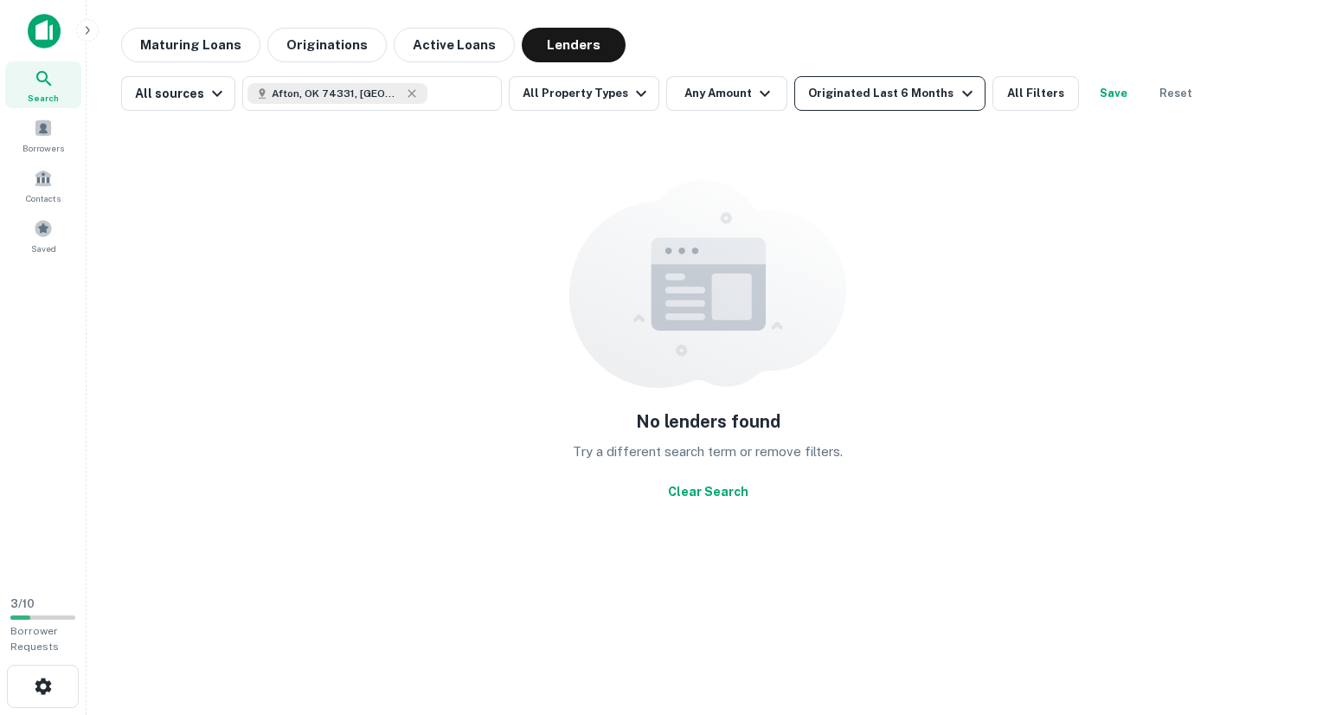
click at [876, 97] on div "Originated Last 6 Months" at bounding box center [892, 93] width 169 height 21
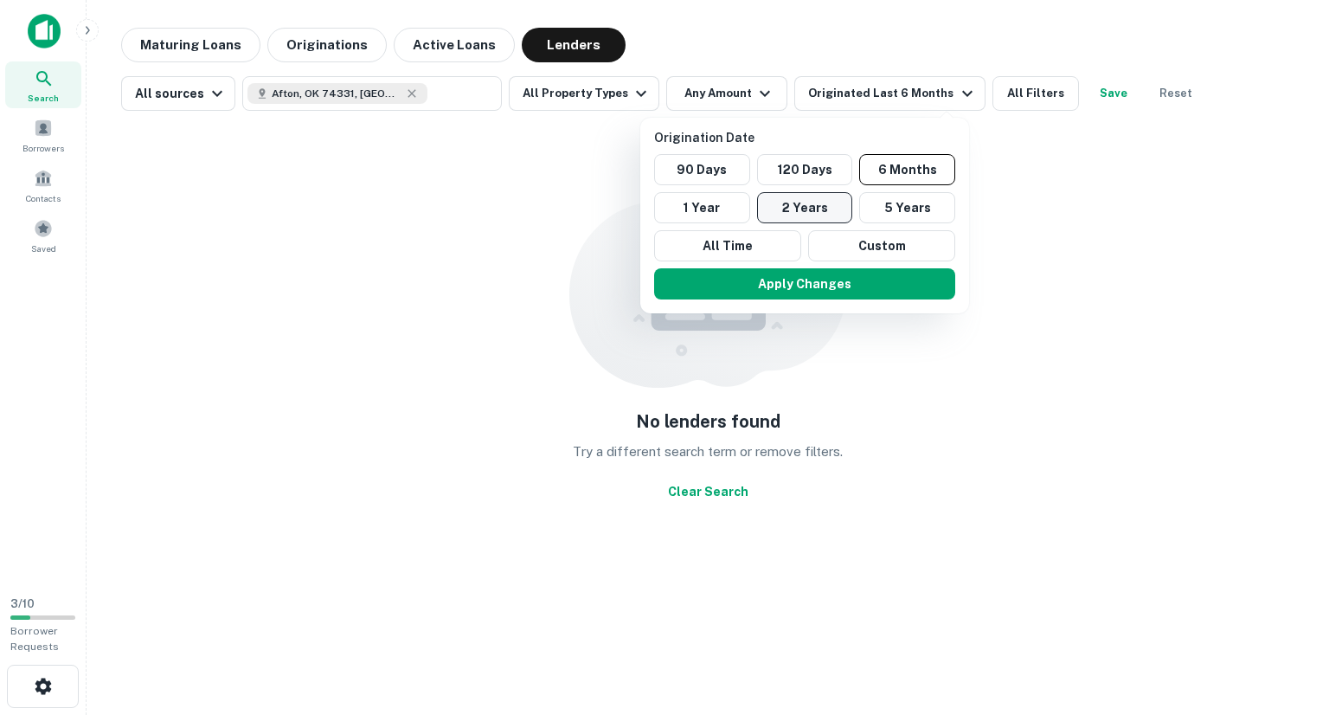
click at [804, 209] on button "2 Years" at bounding box center [805, 207] width 96 height 31
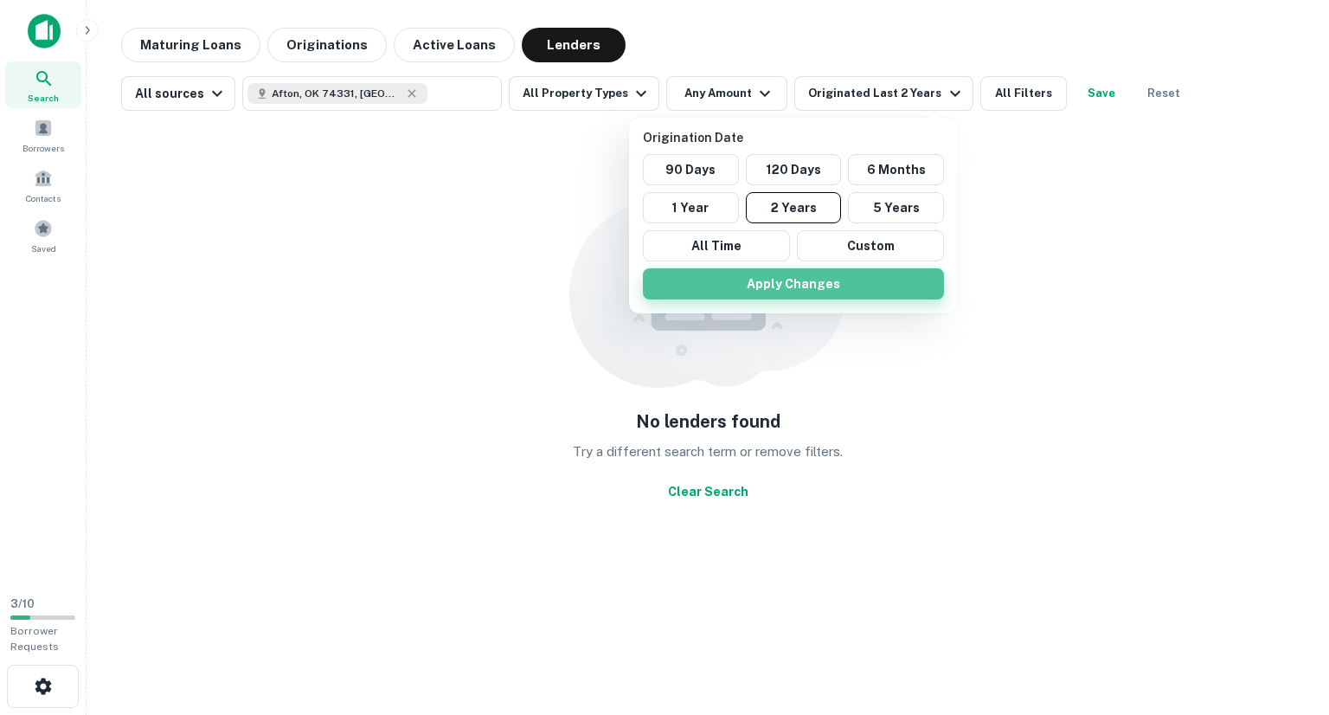
click at [785, 281] on button "Apply Changes" at bounding box center [793, 283] width 301 height 31
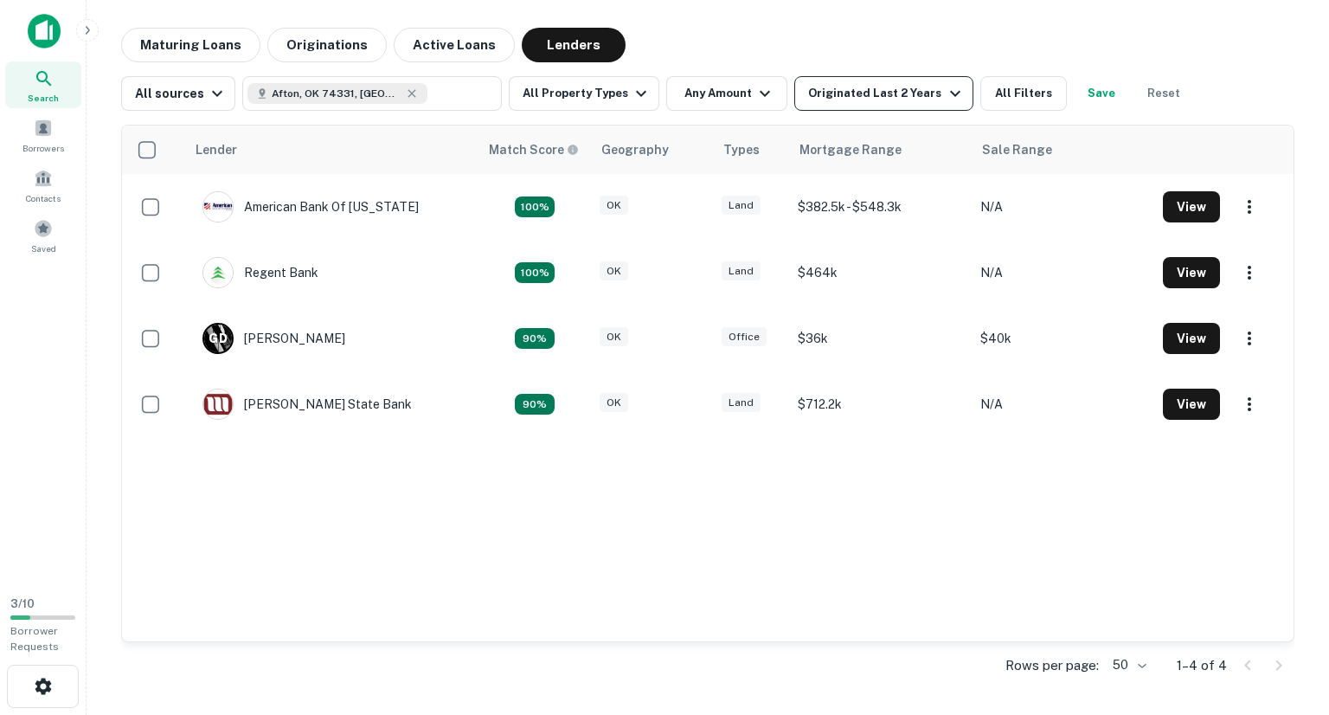
click at [811, 86] on div "Originated Last 2 Years" at bounding box center [886, 93] width 157 height 21
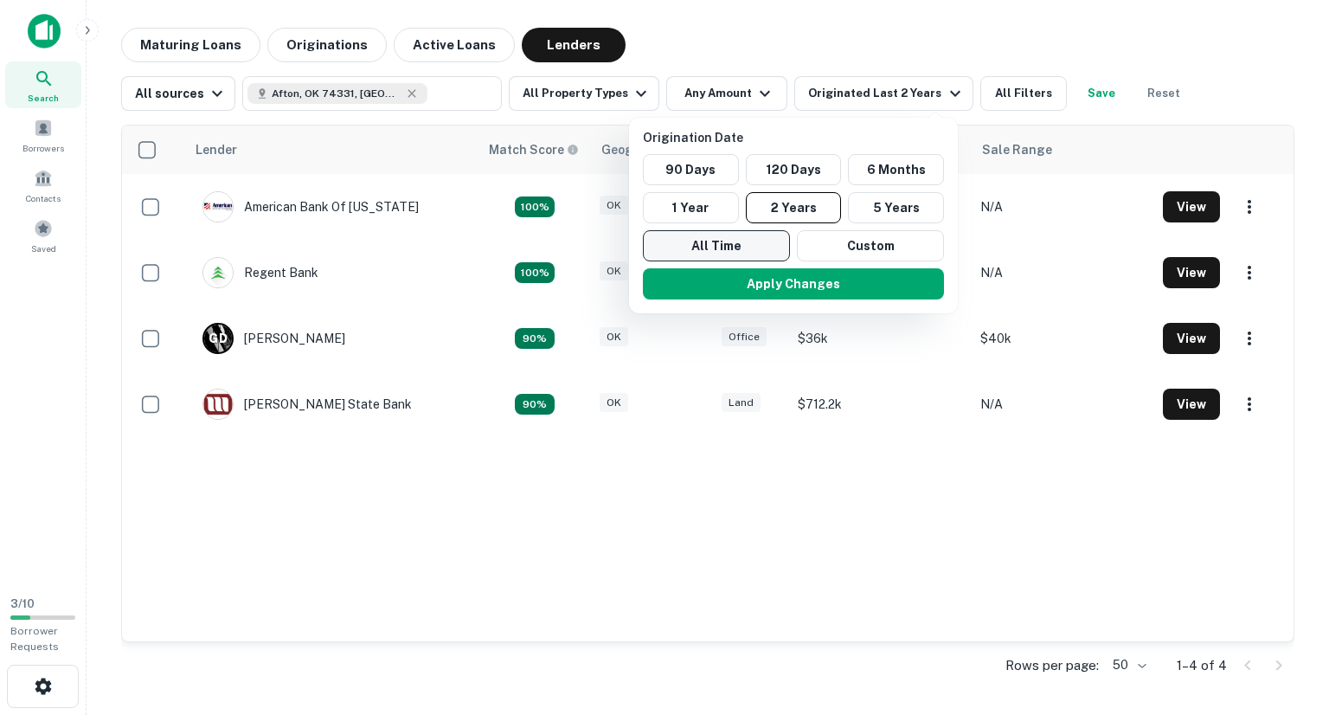
click at [744, 257] on button "All Time" at bounding box center [716, 245] width 147 height 31
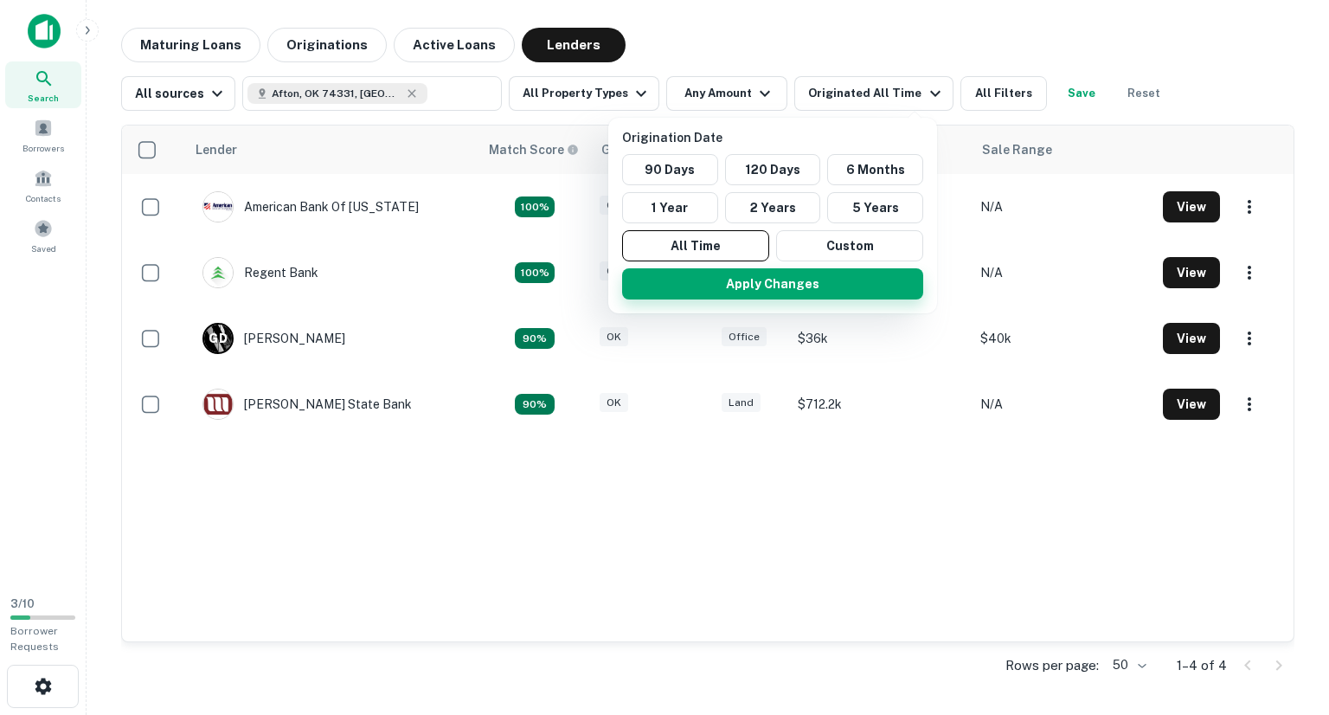
click at [744, 284] on button "Apply Changes" at bounding box center [772, 283] width 301 height 31
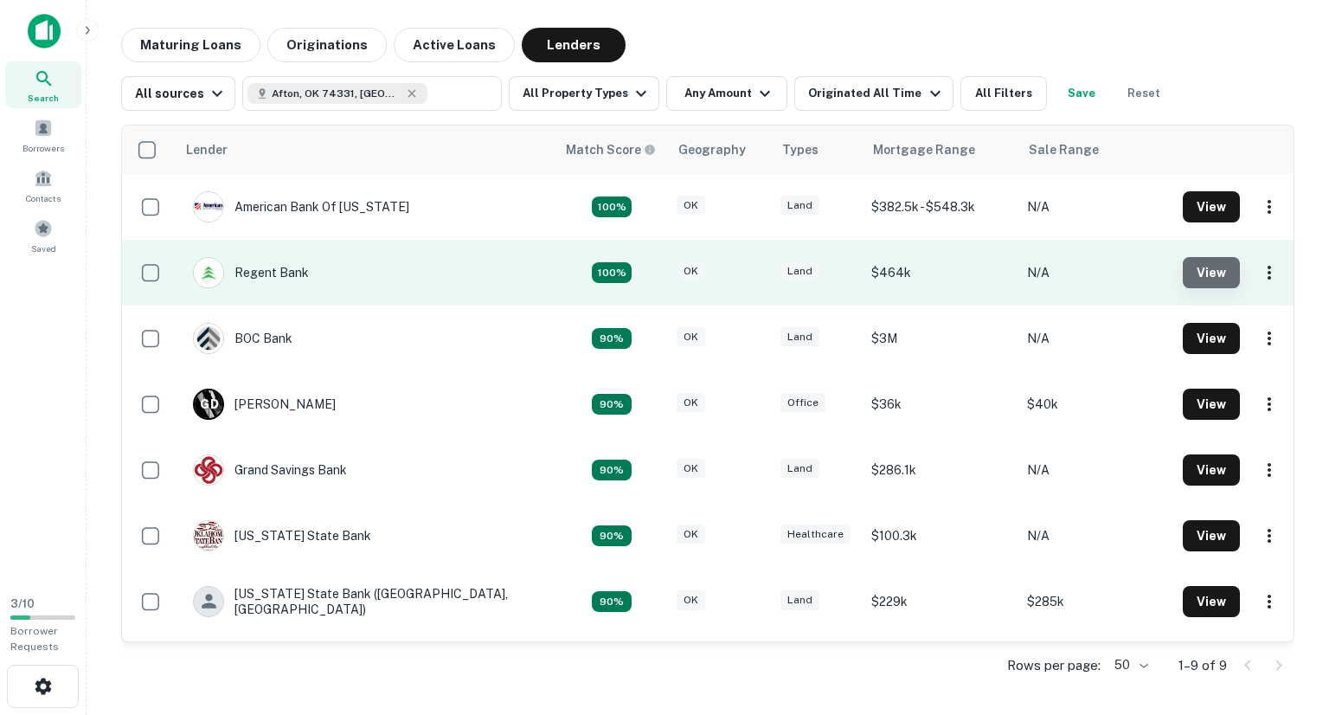
click at [1183, 276] on button "View" at bounding box center [1211, 272] width 57 height 31
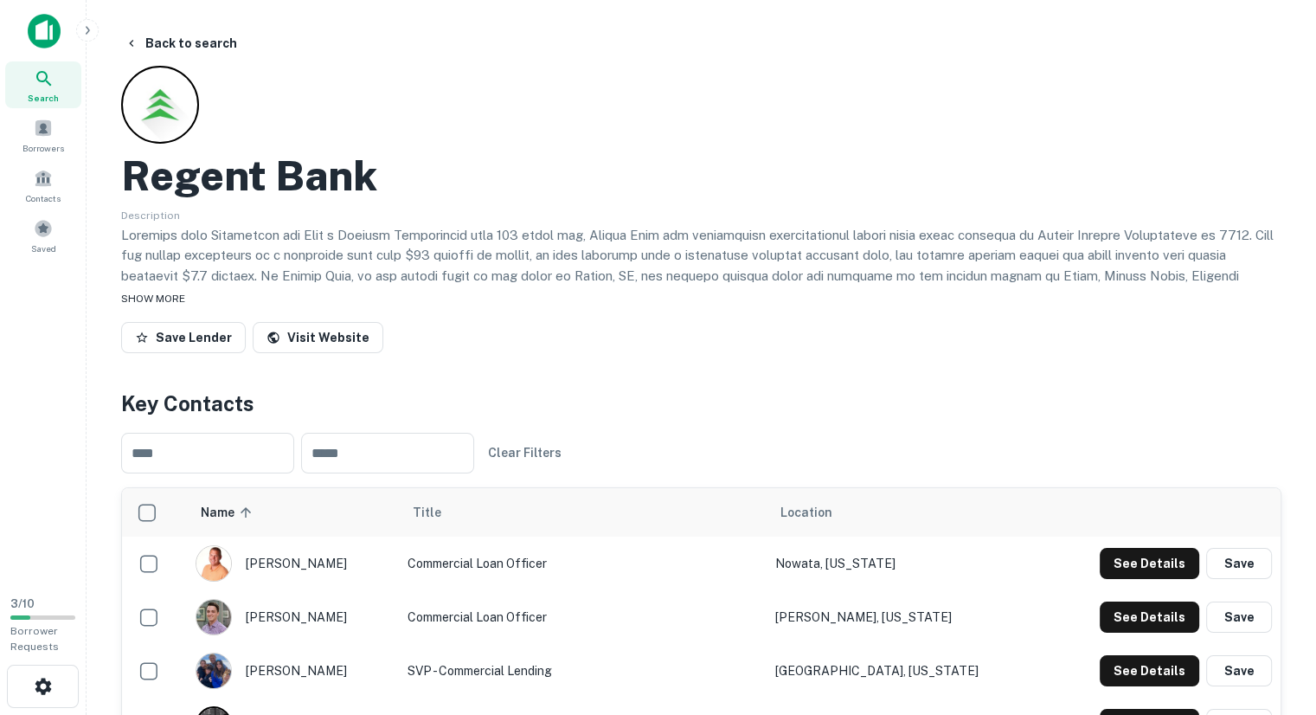
click at [148, 298] on span "SHOW MORE" at bounding box center [153, 298] width 64 height 12
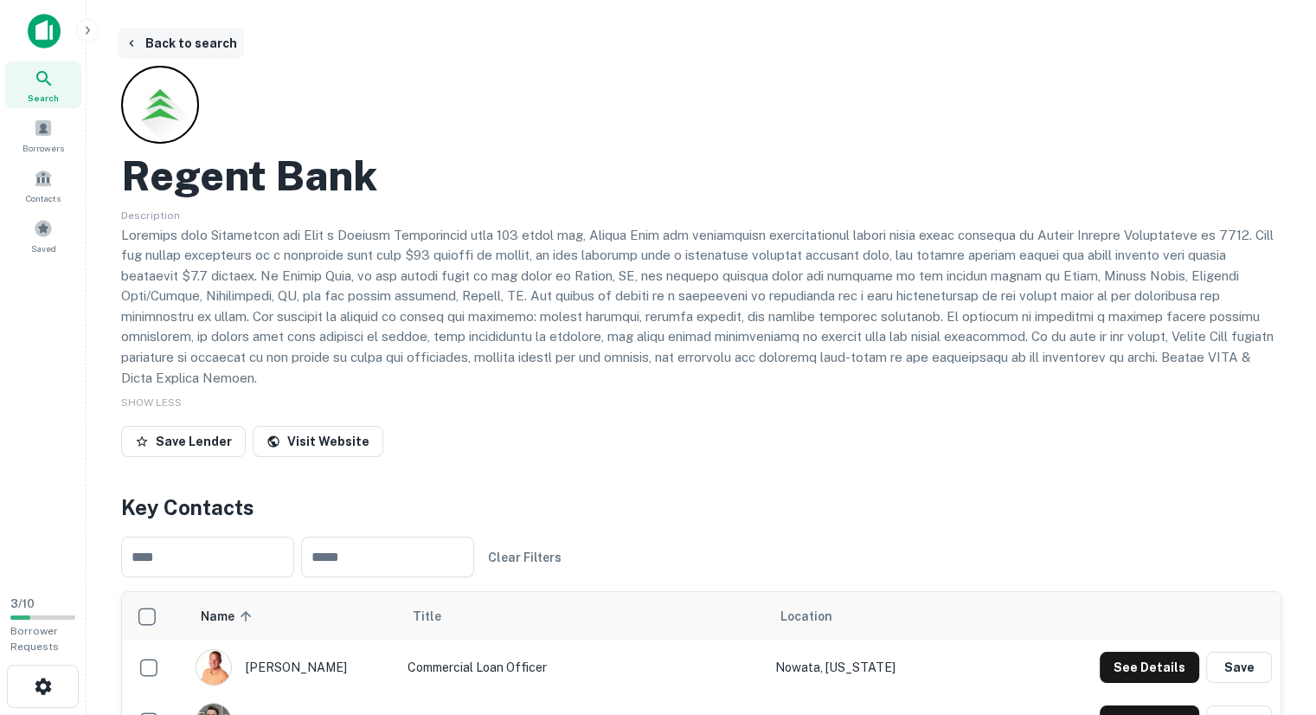
click at [156, 40] on button "Back to search" at bounding box center [181, 43] width 126 height 31
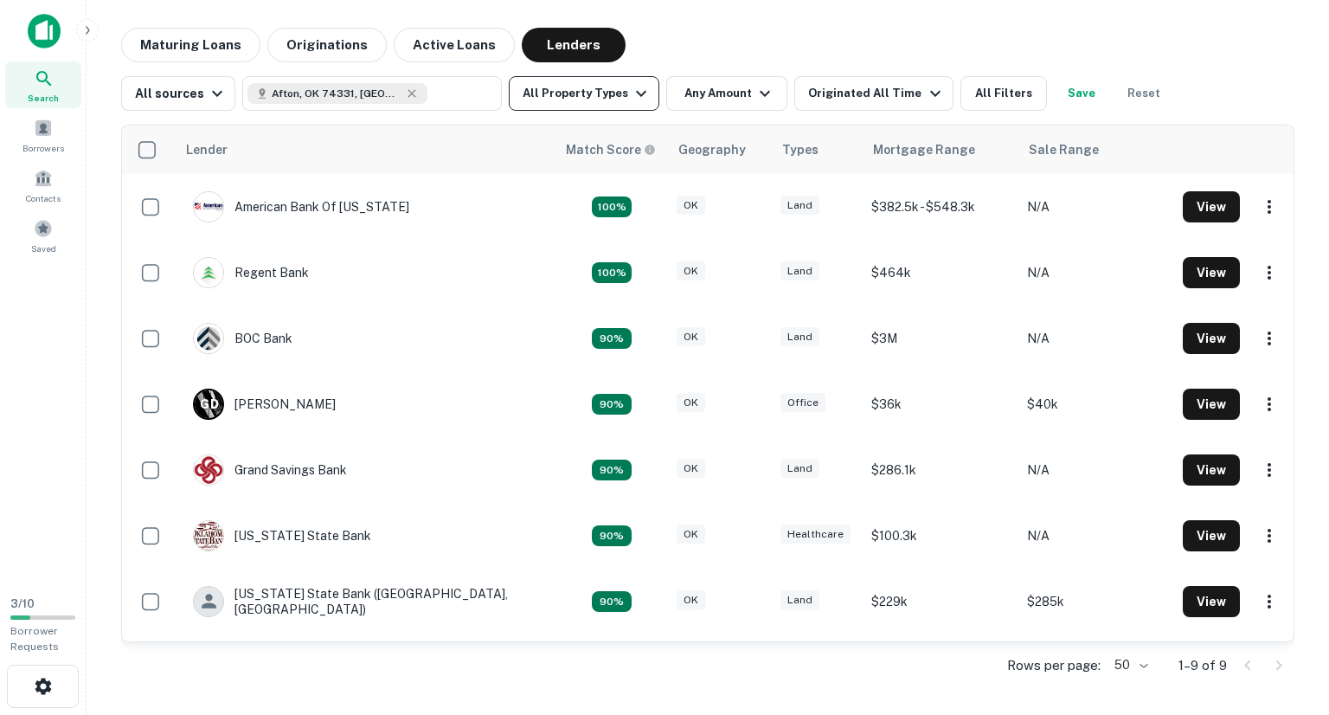
click at [635, 101] on icon "button" at bounding box center [641, 93] width 21 height 21
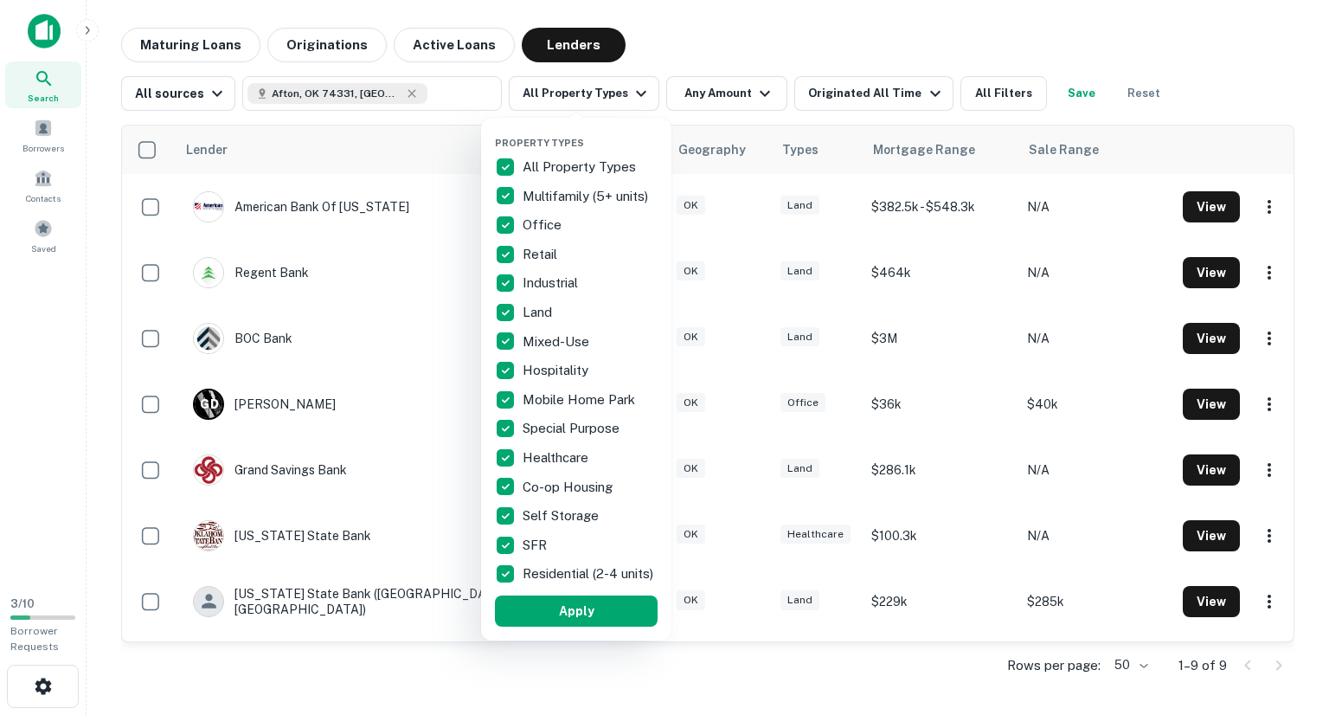
click at [551, 166] on p "All Property Types" at bounding box center [580, 167] width 117 height 21
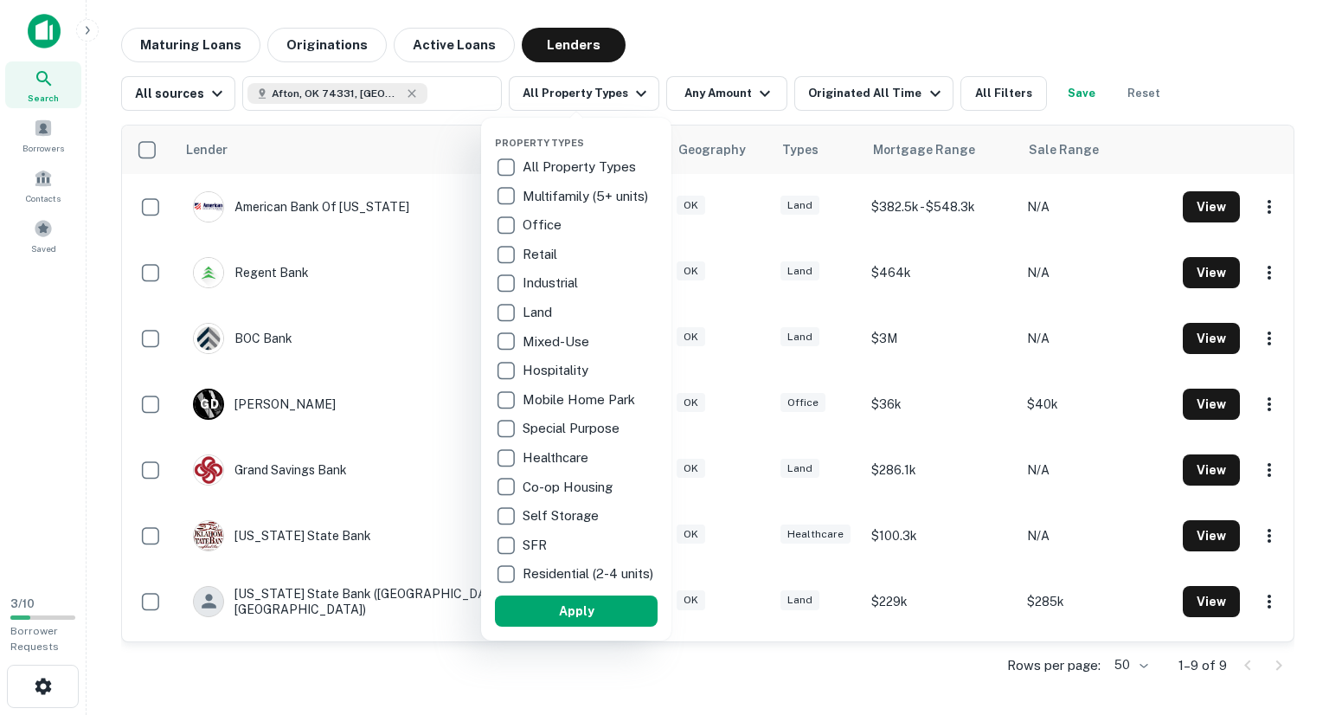
click at [526, 195] on p "Multifamily (5+ units)" at bounding box center [586, 196] width 129 height 21
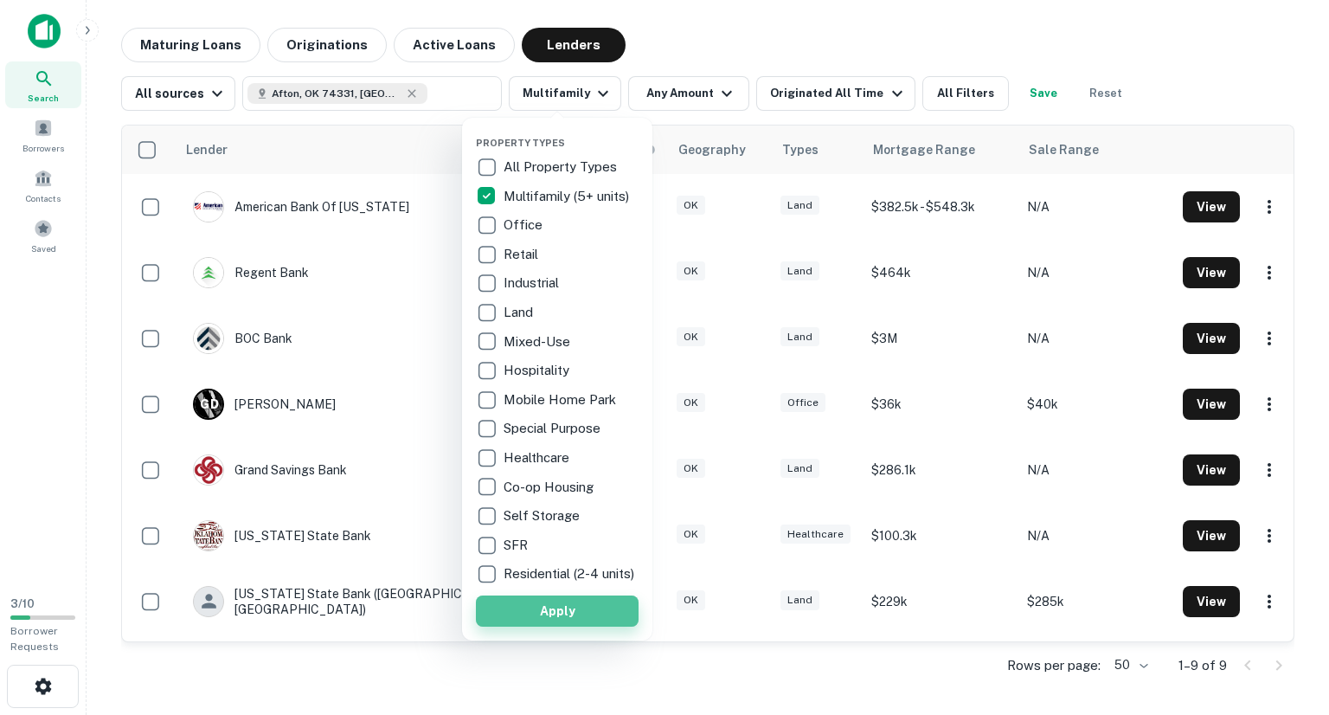
click at [542, 619] on button "Apply" at bounding box center [557, 610] width 163 height 31
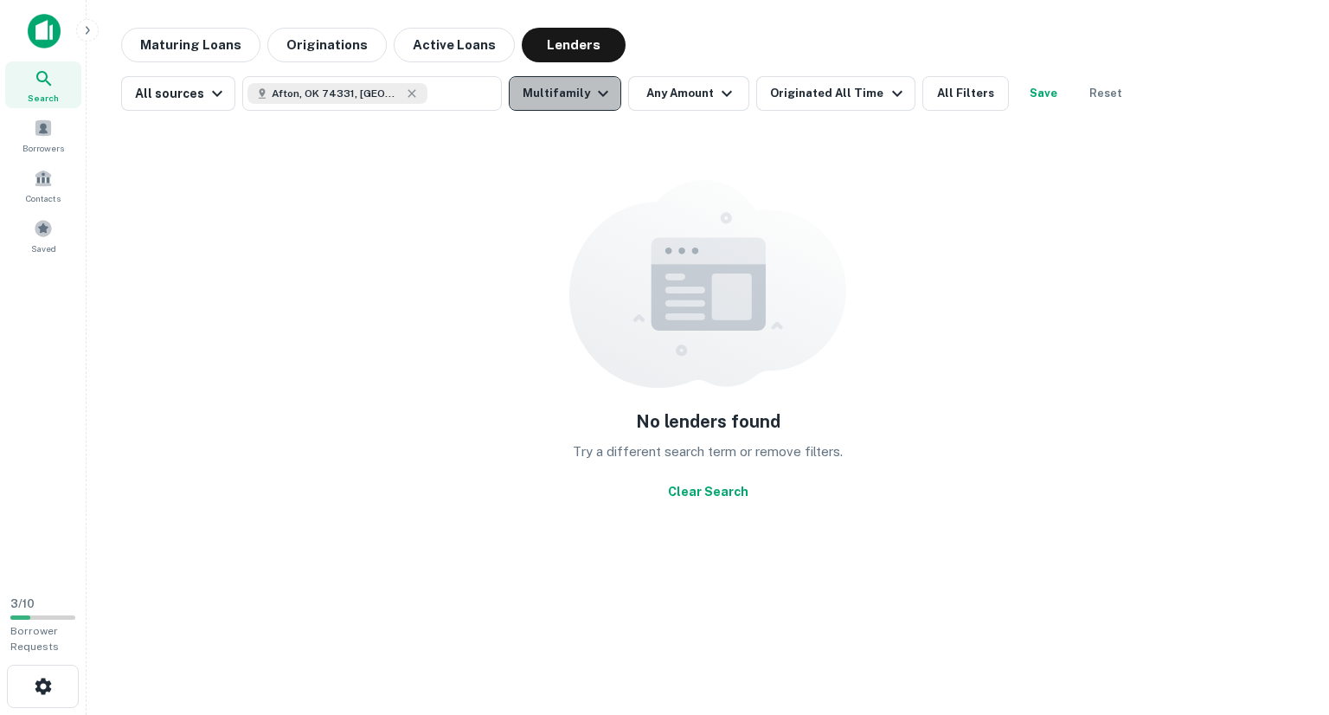
click at [571, 87] on button "Multifamily" at bounding box center [565, 93] width 112 height 35
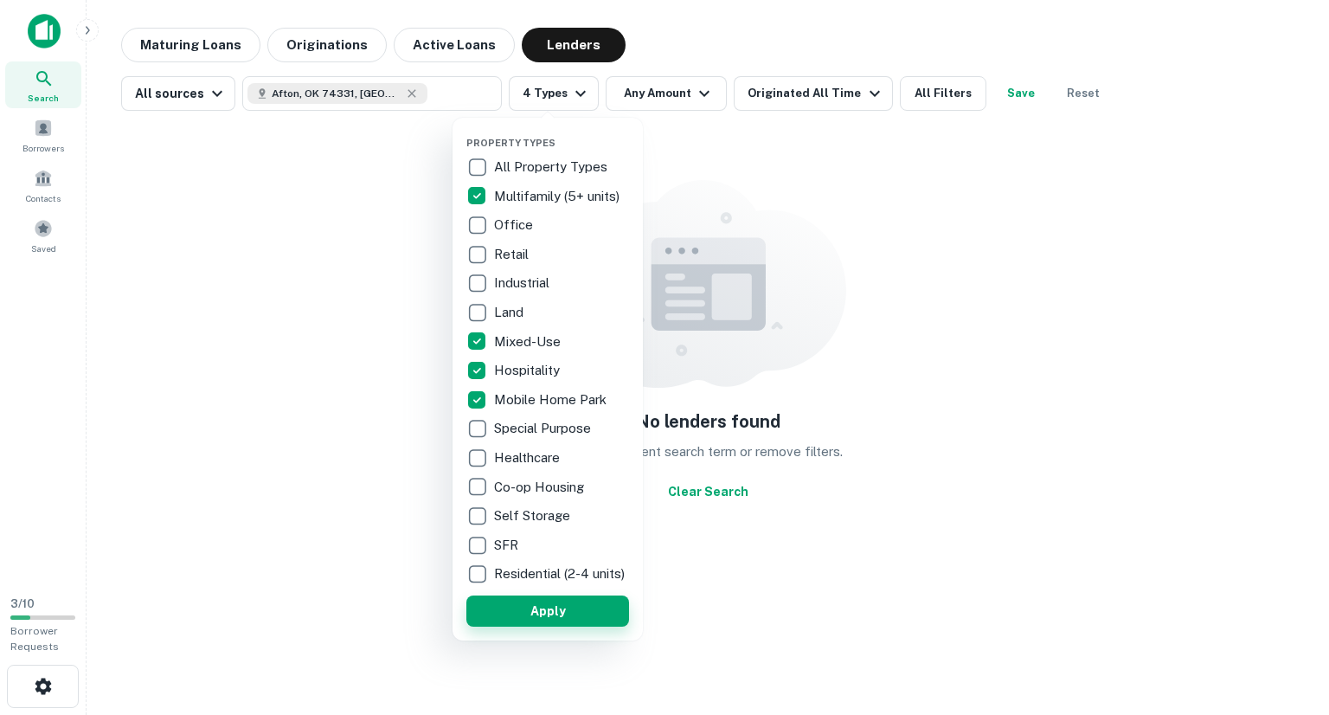
click at [535, 618] on button "Apply" at bounding box center [547, 610] width 163 height 31
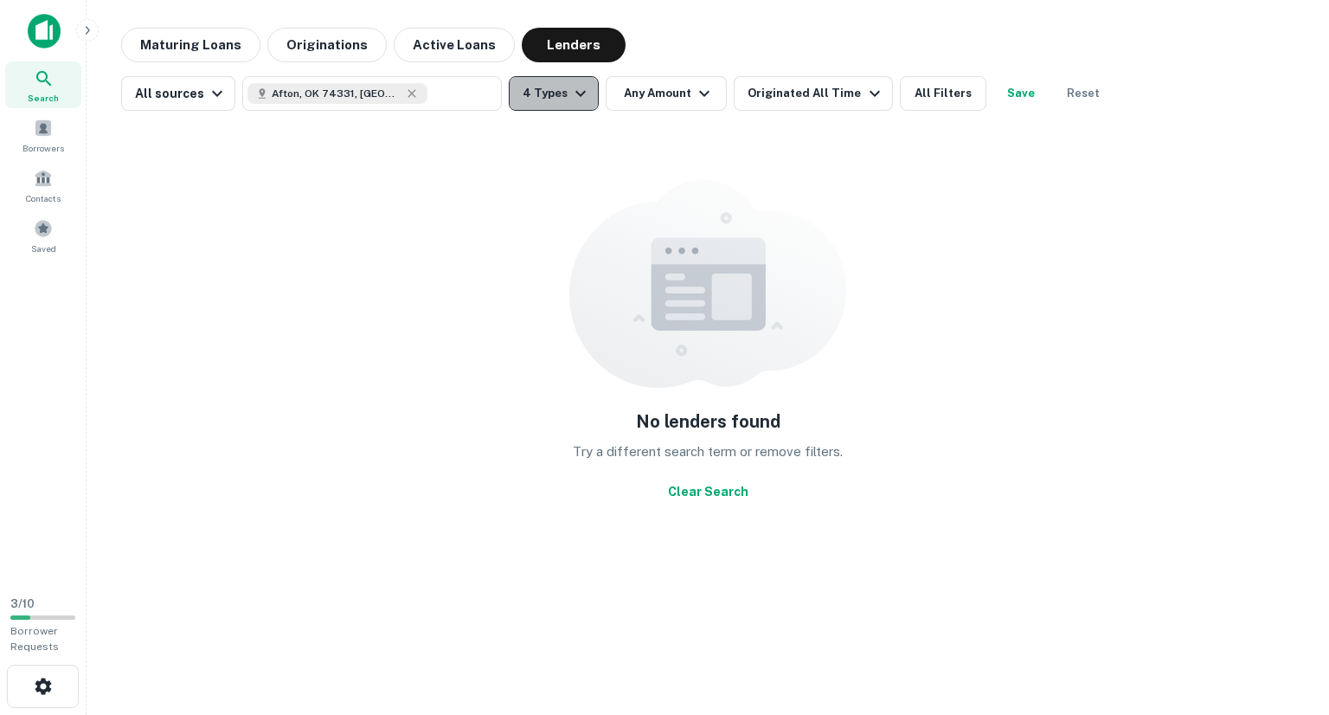
click at [576, 98] on icon "button" at bounding box center [580, 93] width 21 height 21
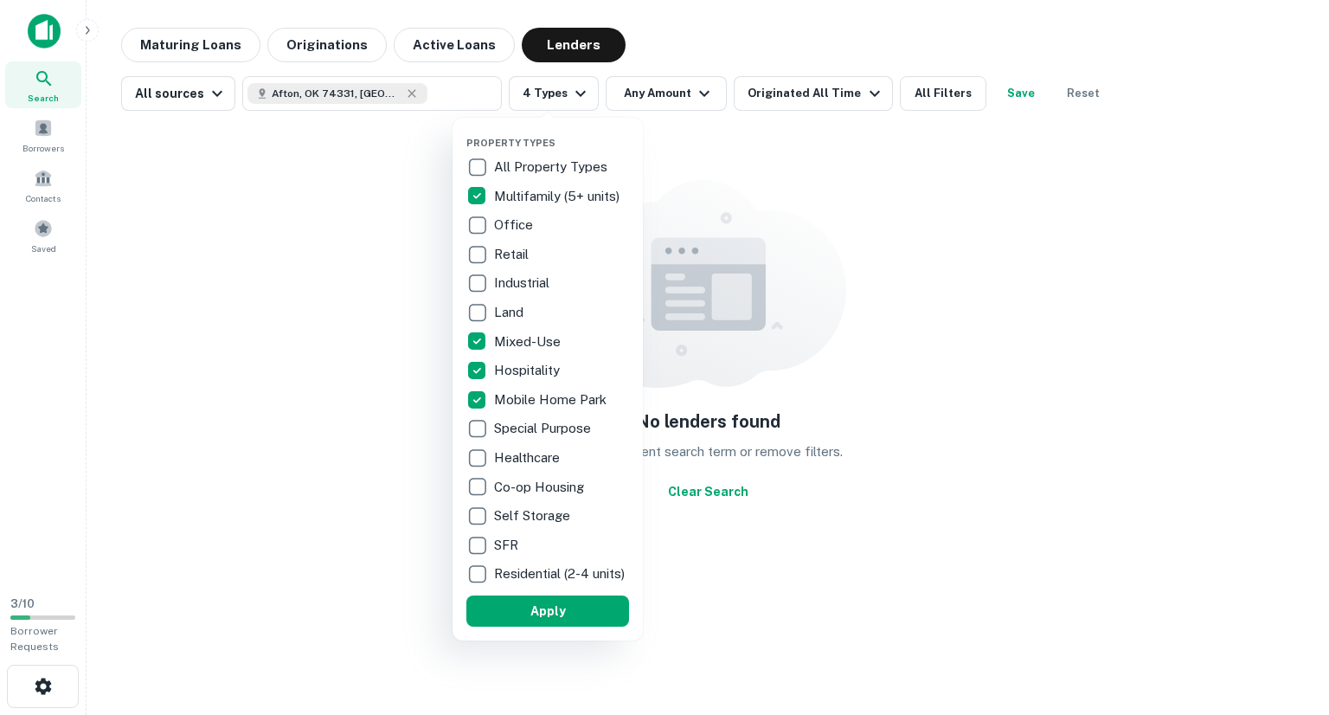
click at [509, 175] on p "All Property Types" at bounding box center [552, 167] width 117 height 21
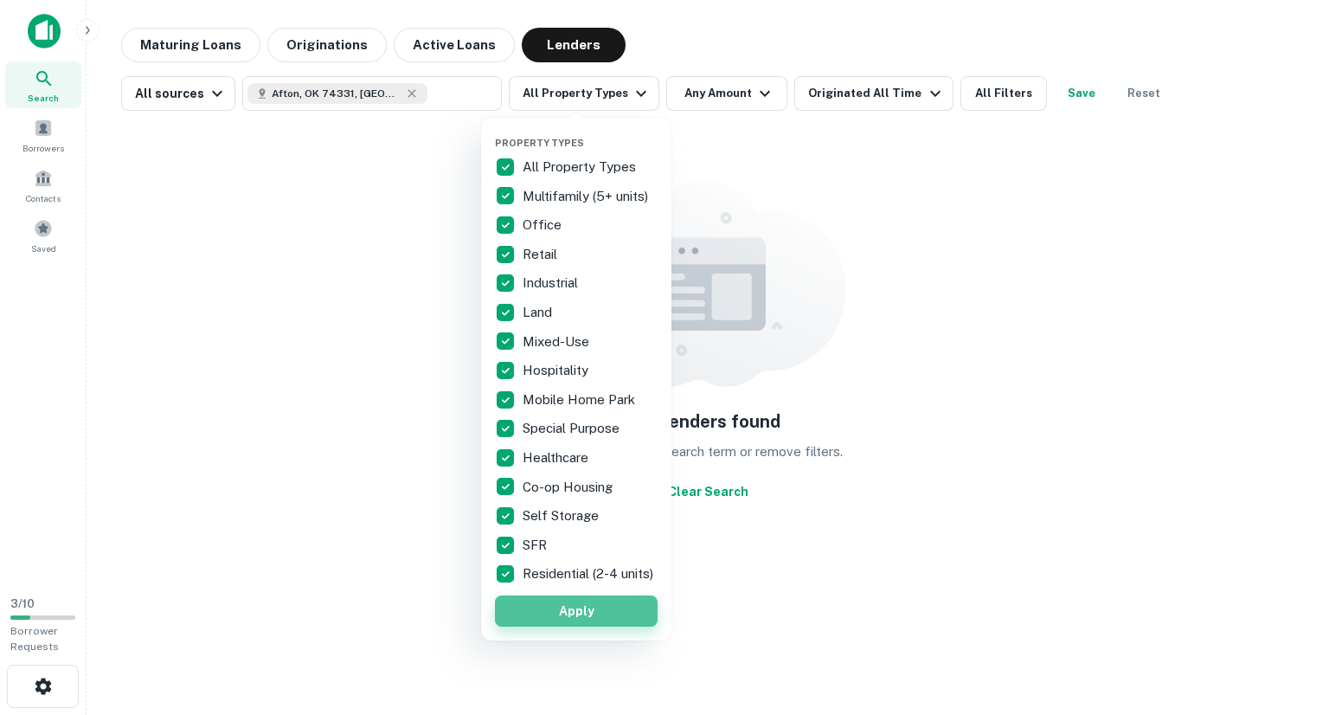
click at [567, 618] on button "Apply" at bounding box center [576, 610] width 163 height 31
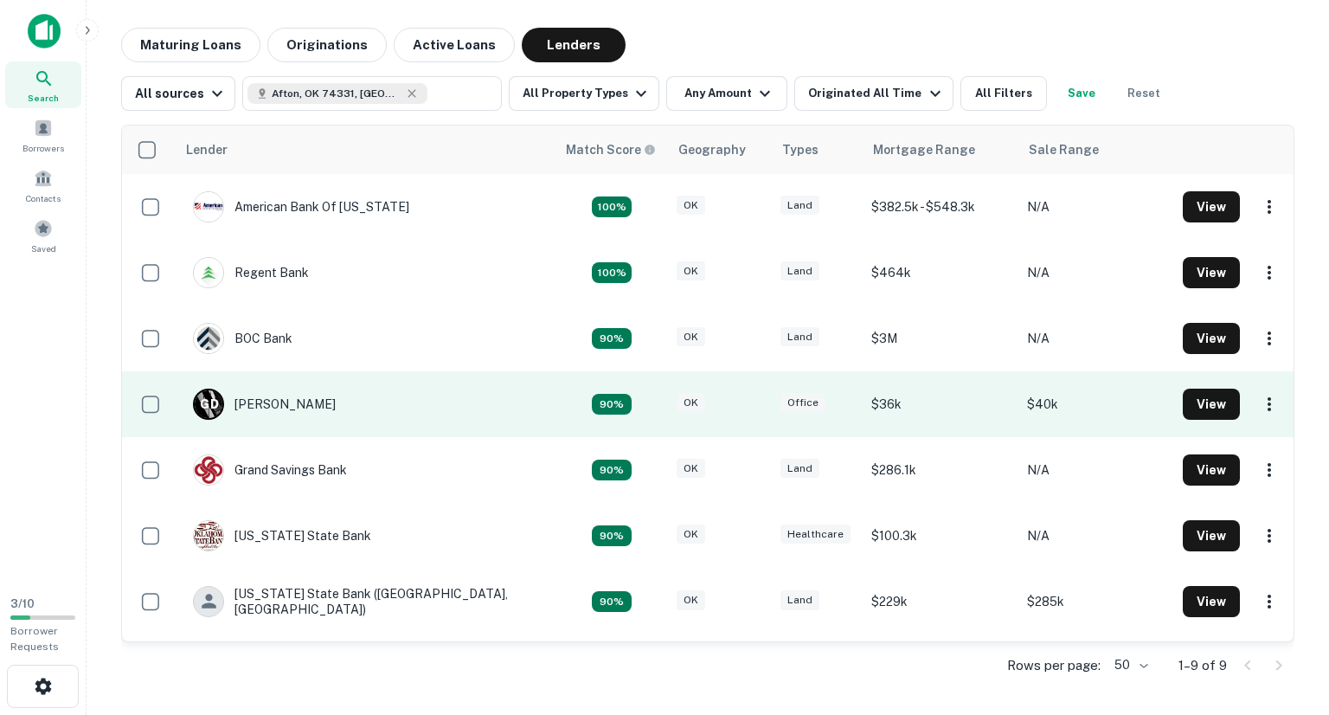
scroll to position [125, 0]
